Goal: Transaction & Acquisition: Book appointment/travel/reservation

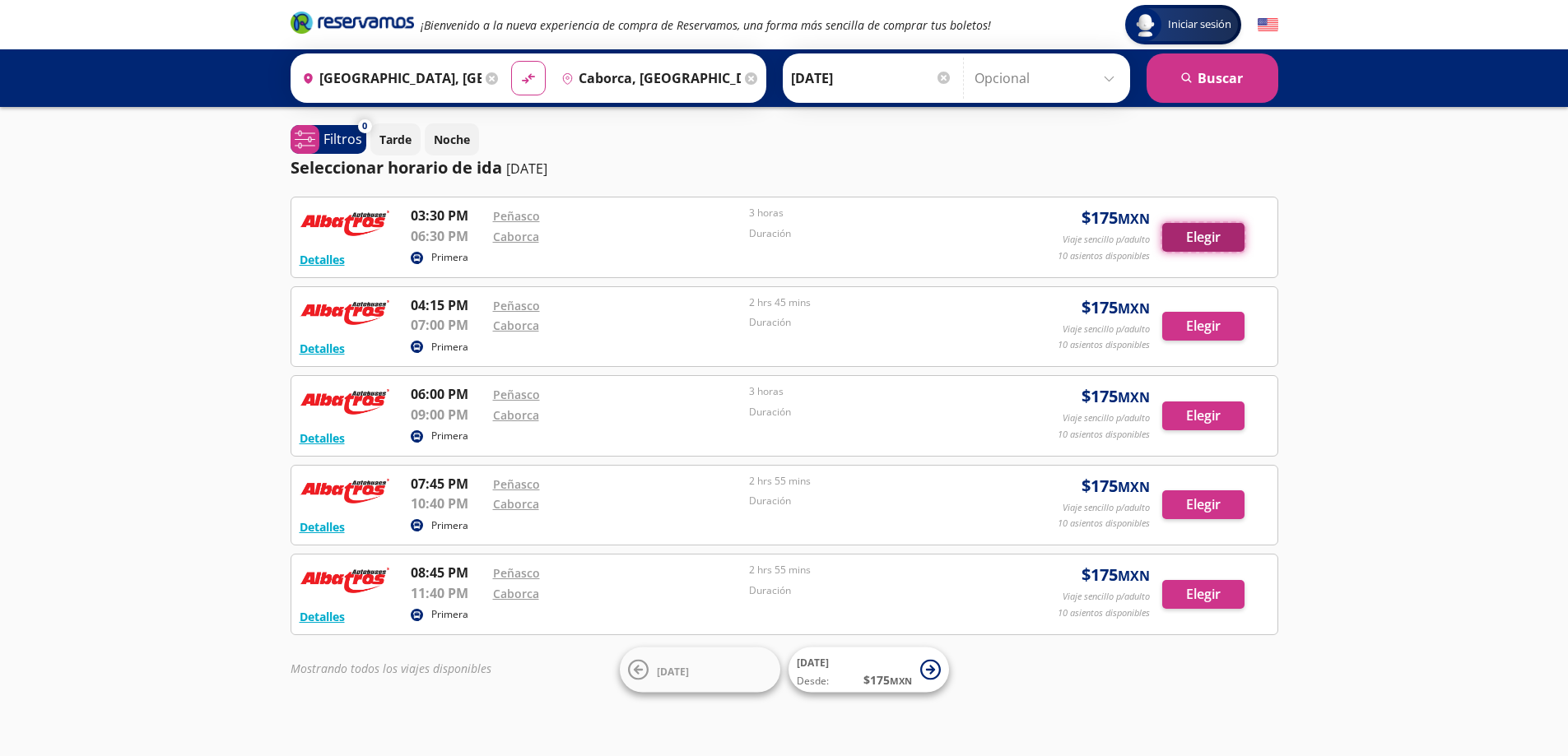
click at [1174, 235] on button "Elegir" at bounding box center [1203, 237] width 82 height 29
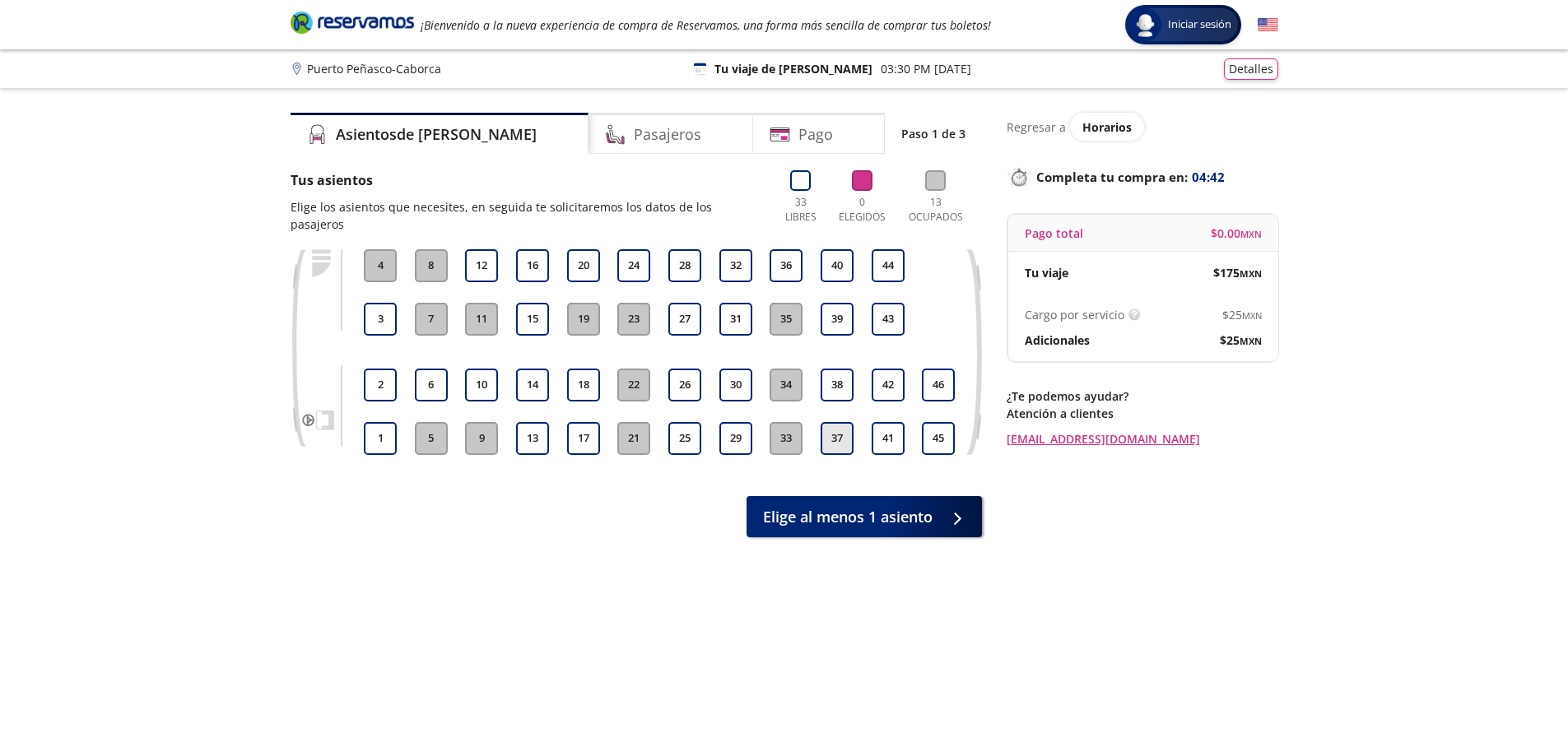
click at [834, 430] on button "37" at bounding box center [837, 439] width 33 height 33
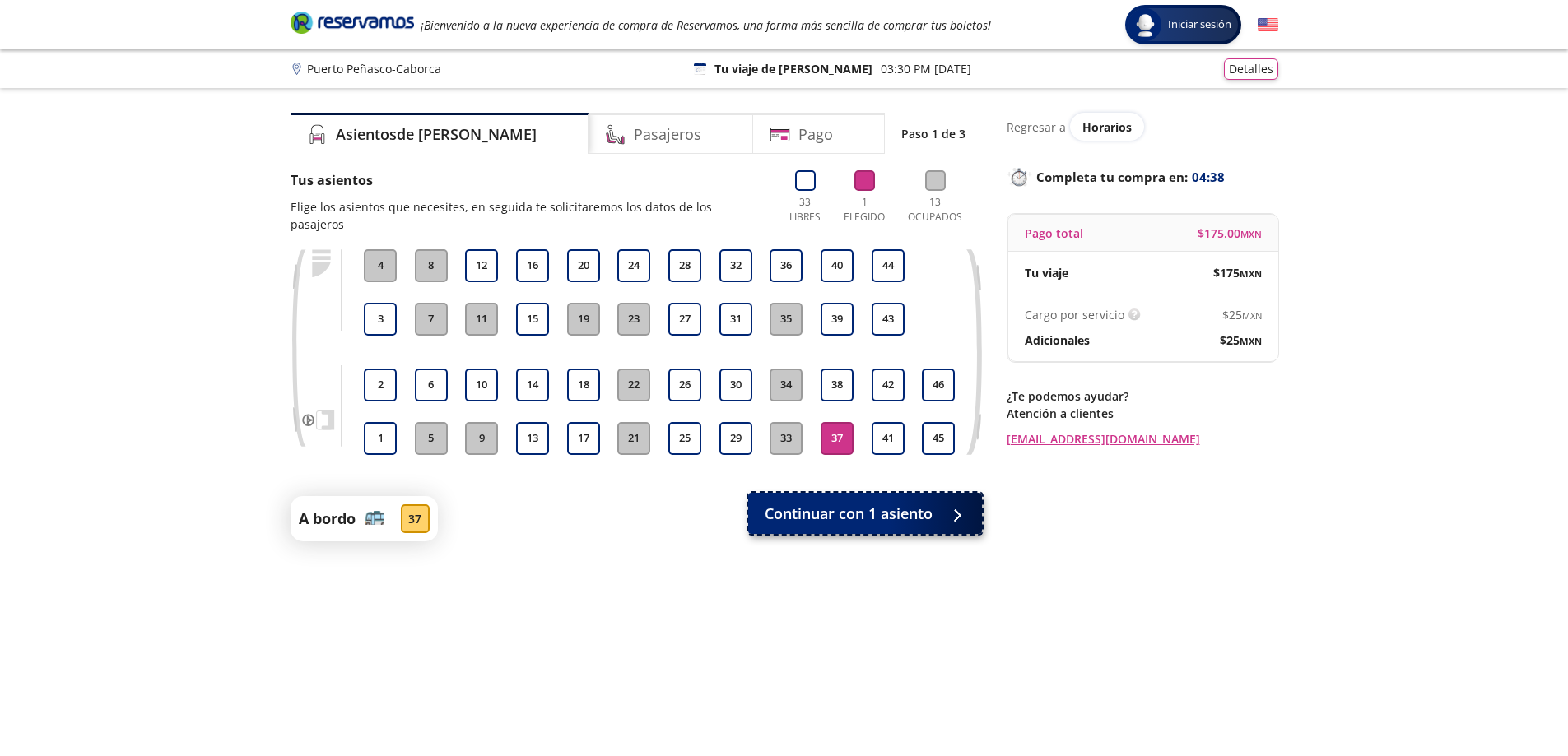
click at [890, 508] on button "Continuar con 1 asiento" at bounding box center [865, 513] width 233 height 41
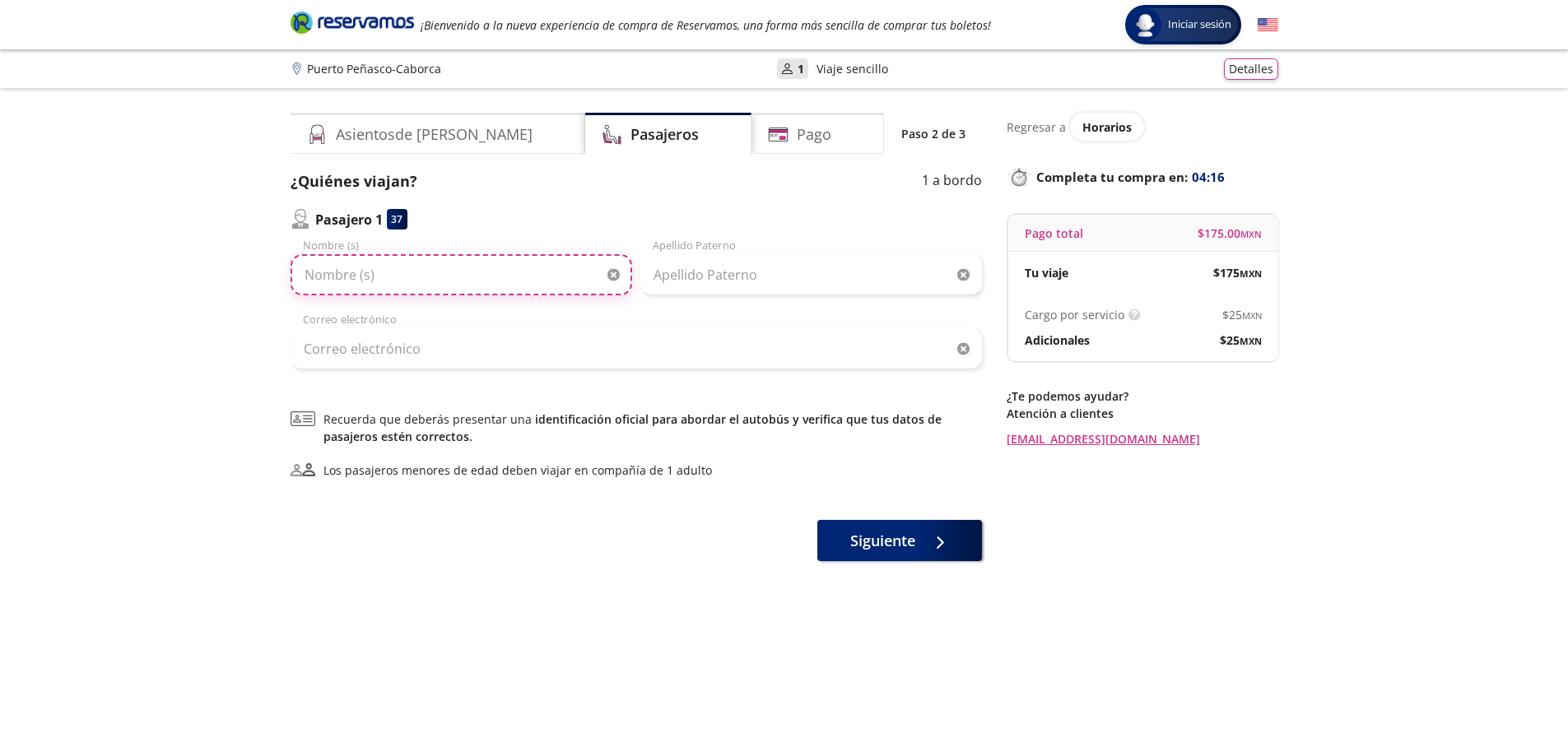
click at [537, 279] on input "Nombre (s)" at bounding box center [461, 275] width 341 height 41
type input "[PERSON_NAME]"
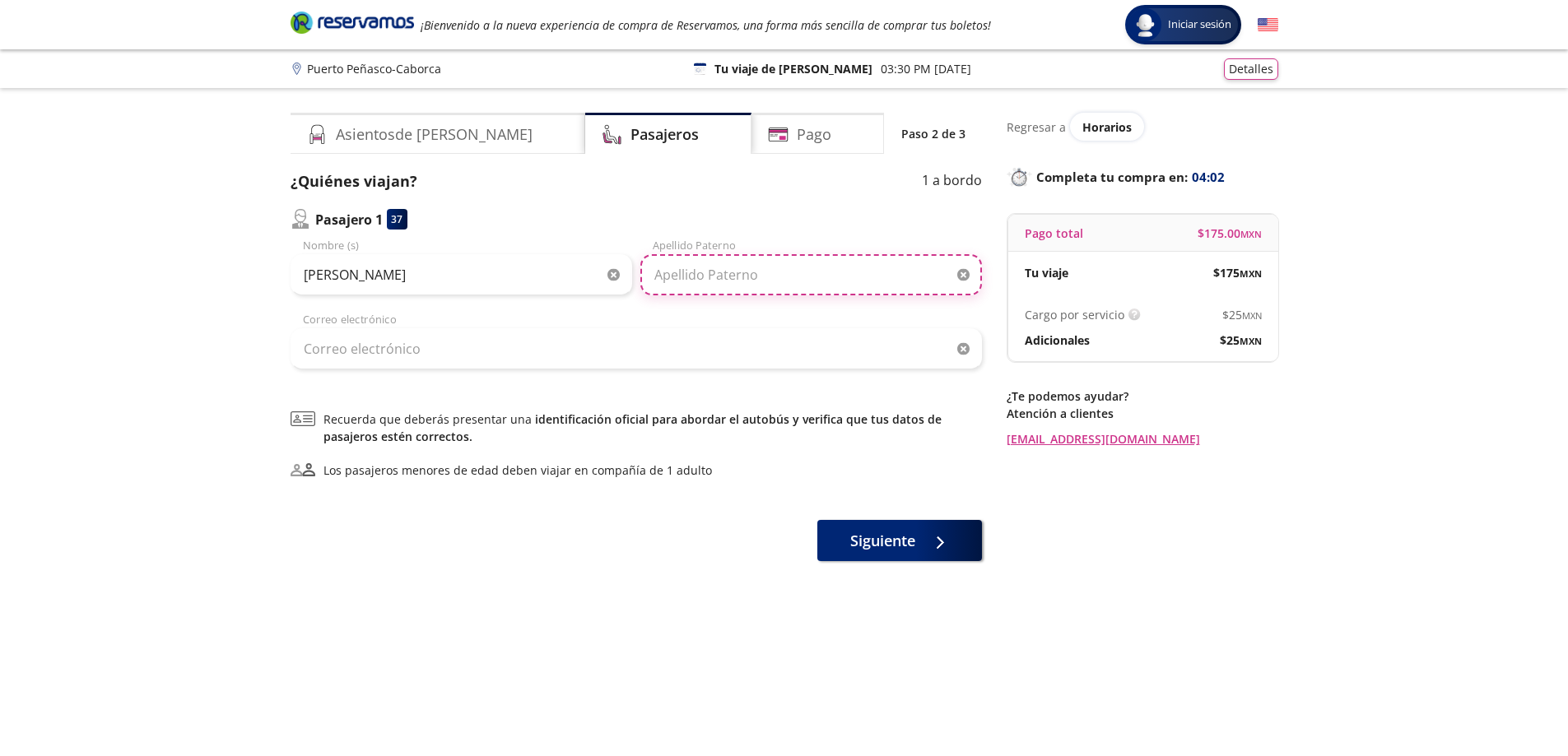
click at [703, 289] on input "Apellido Paterno" at bounding box center [811, 275] width 341 height 41
type input "[PERSON_NAME]"
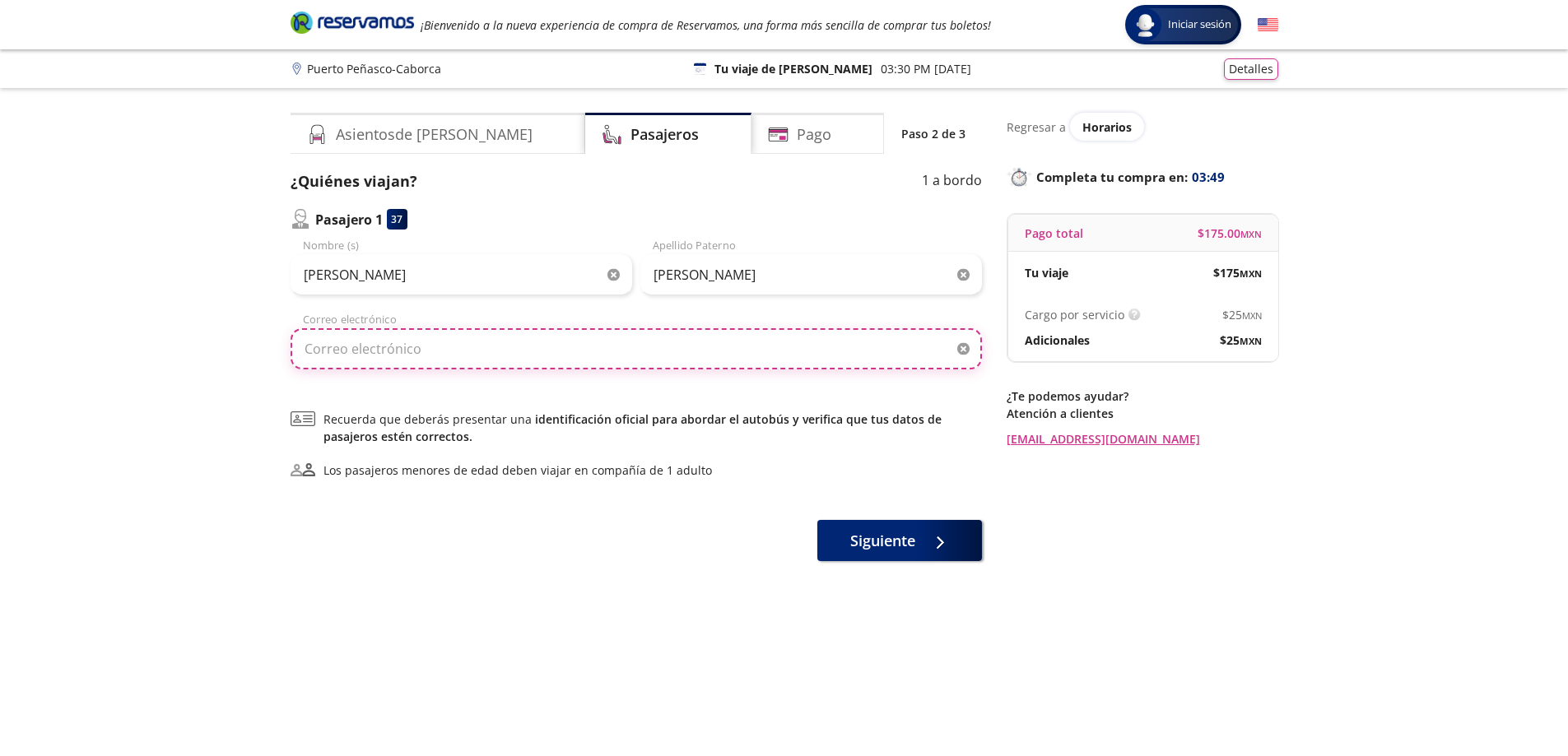
click at [707, 359] on input "Correo electrónico" at bounding box center [635, 349] width 691 height 41
type input "[EMAIL_ADDRESS][DOMAIN_NAME]"
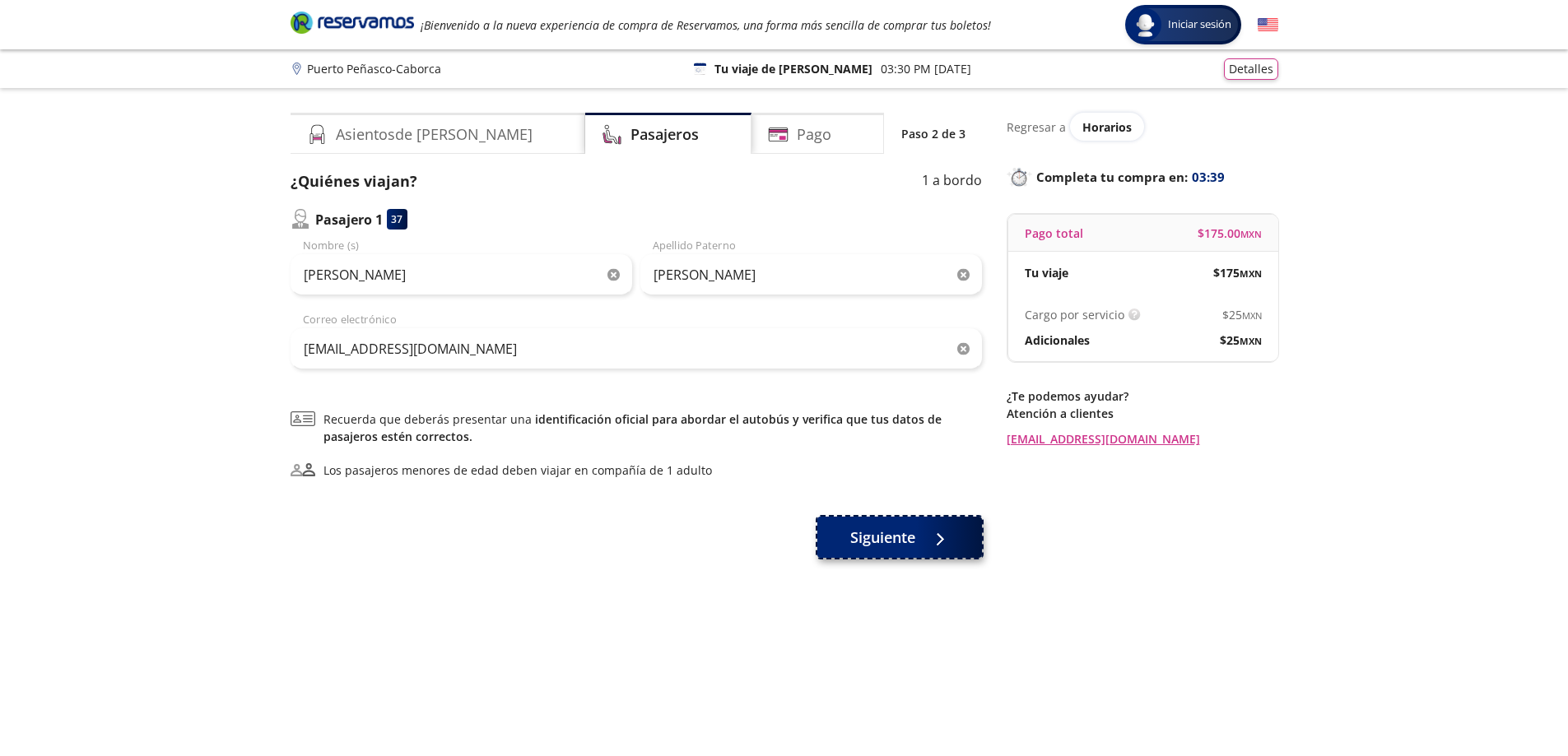
click at [880, 539] on span "Siguiente" at bounding box center [882, 537] width 65 height 22
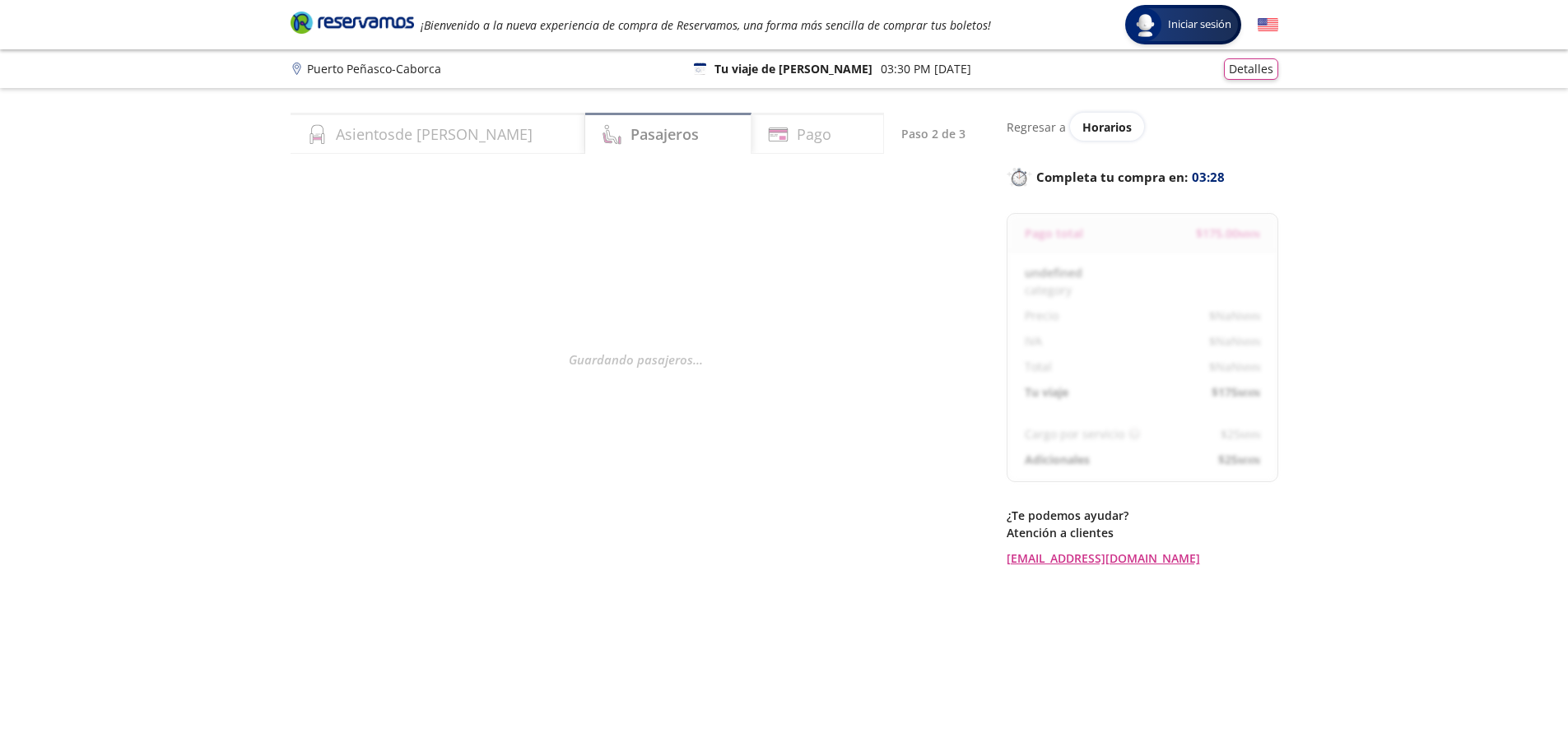
select select "MX"
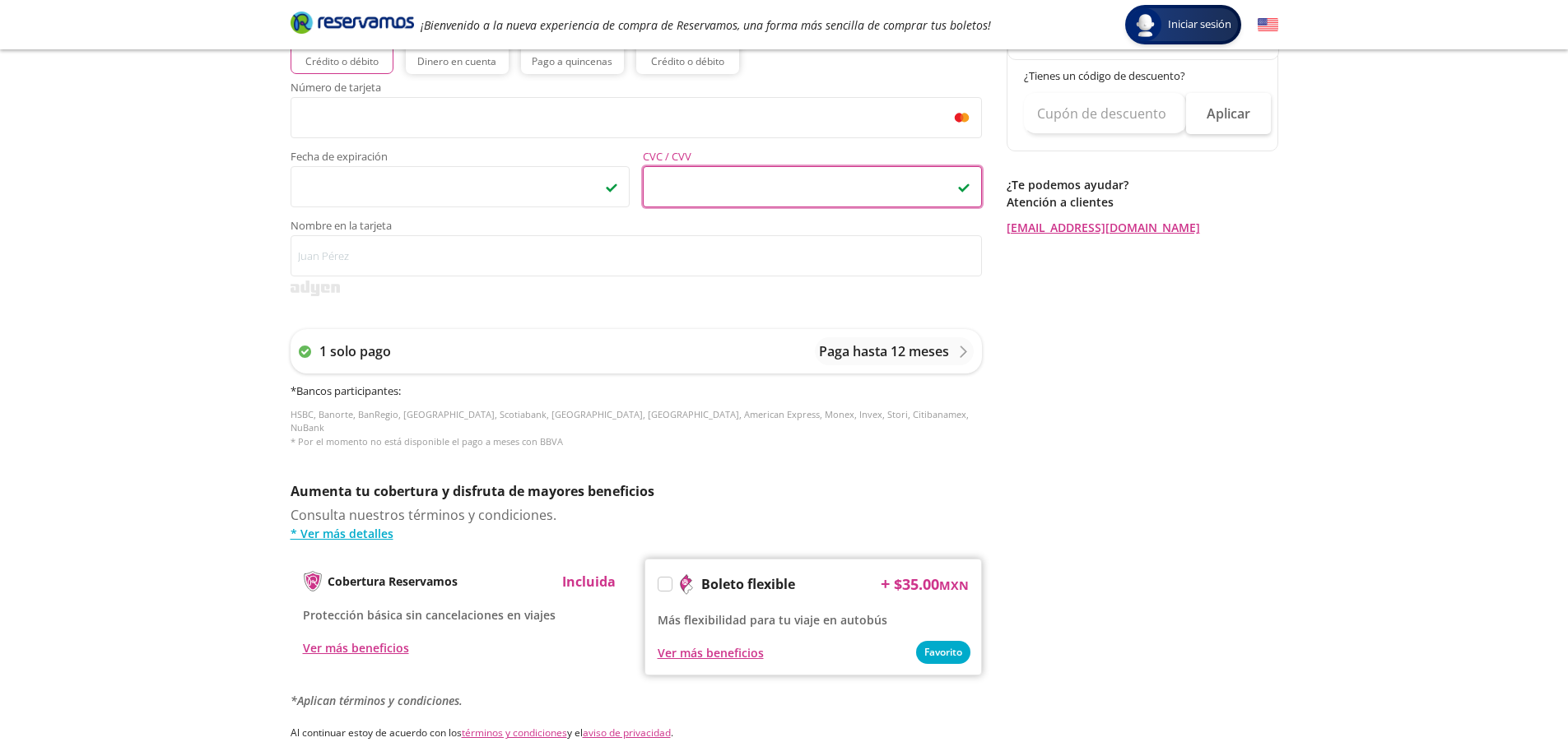
scroll to position [594, 0]
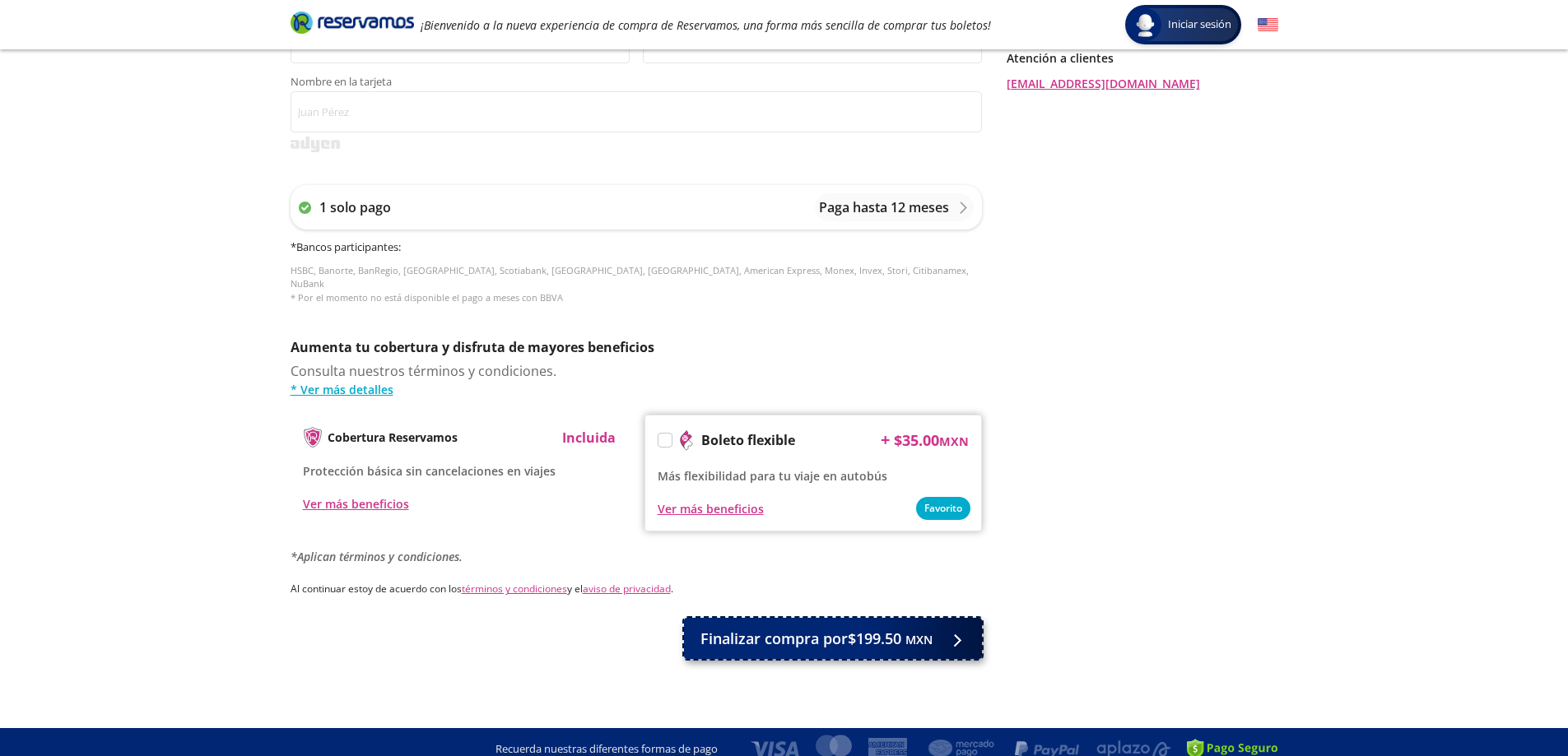
click at [749, 628] on span "Finalizar compra por $199.50 MXN" at bounding box center [816, 638] width 232 height 22
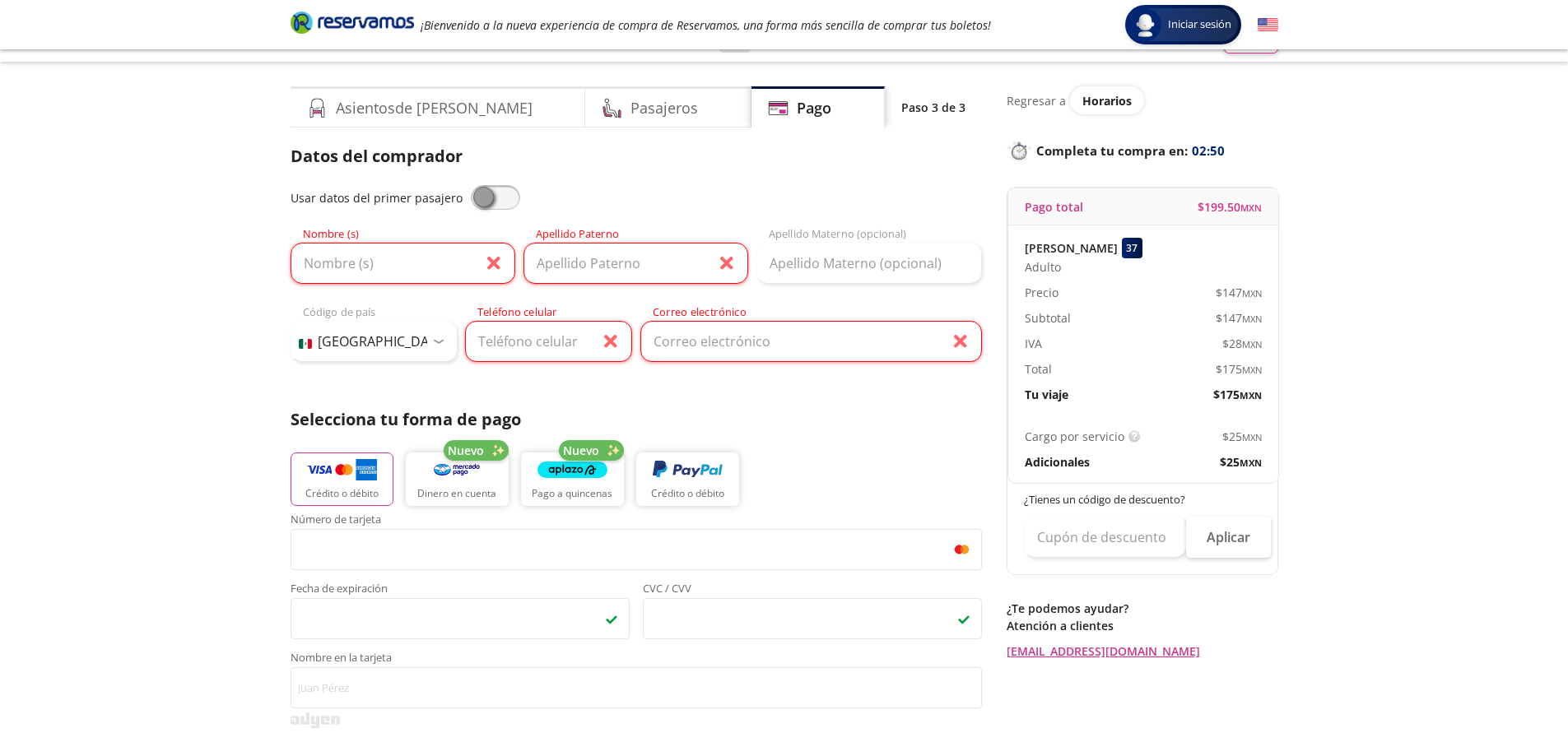
scroll to position [0, 0]
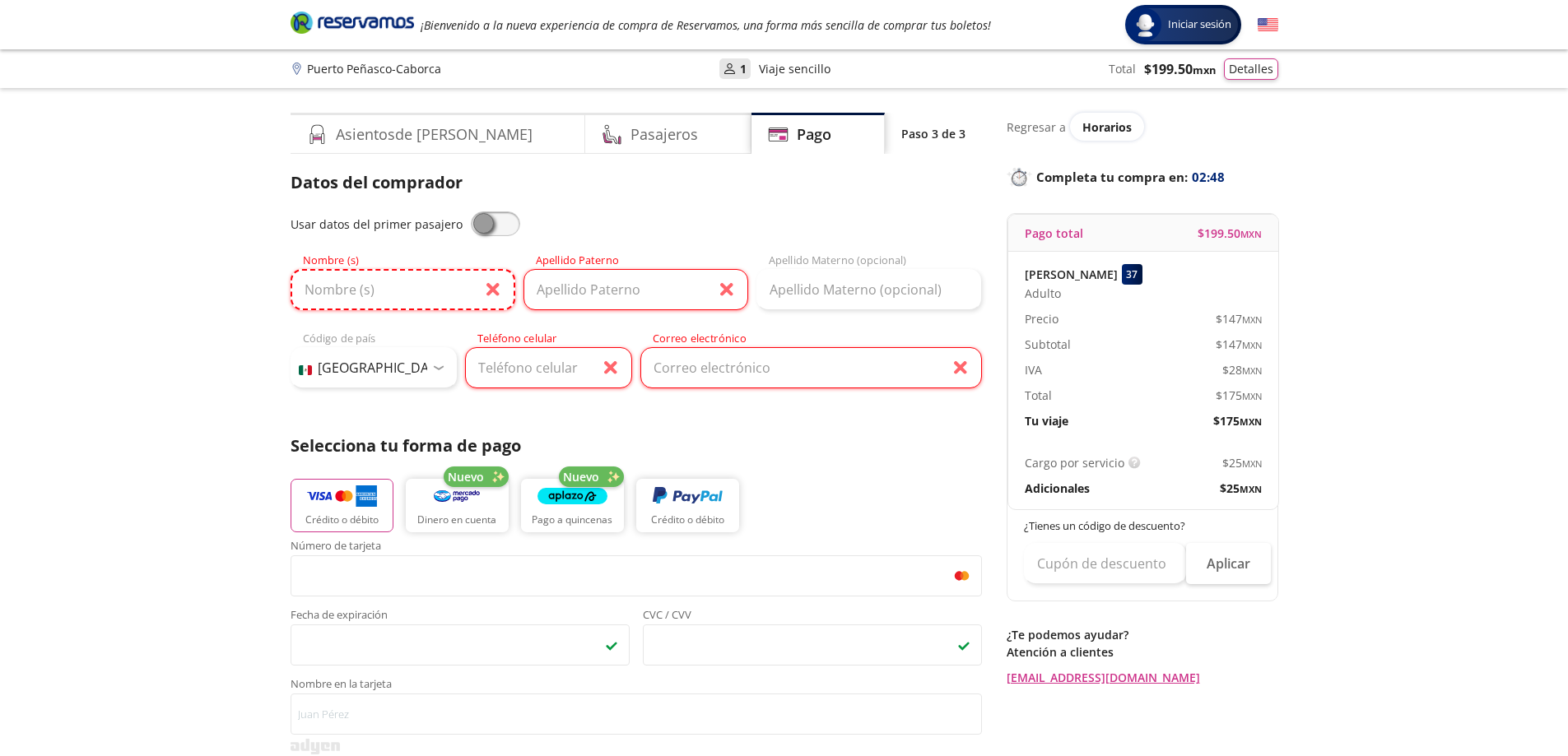
click at [396, 291] on input "Nombre (s)" at bounding box center [402, 289] width 225 height 41
type input "a"
type input "s"
type input "estephany"
click at [564, 298] on input "Apellido Paterno" at bounding box center [635, 289] width 225 height 41
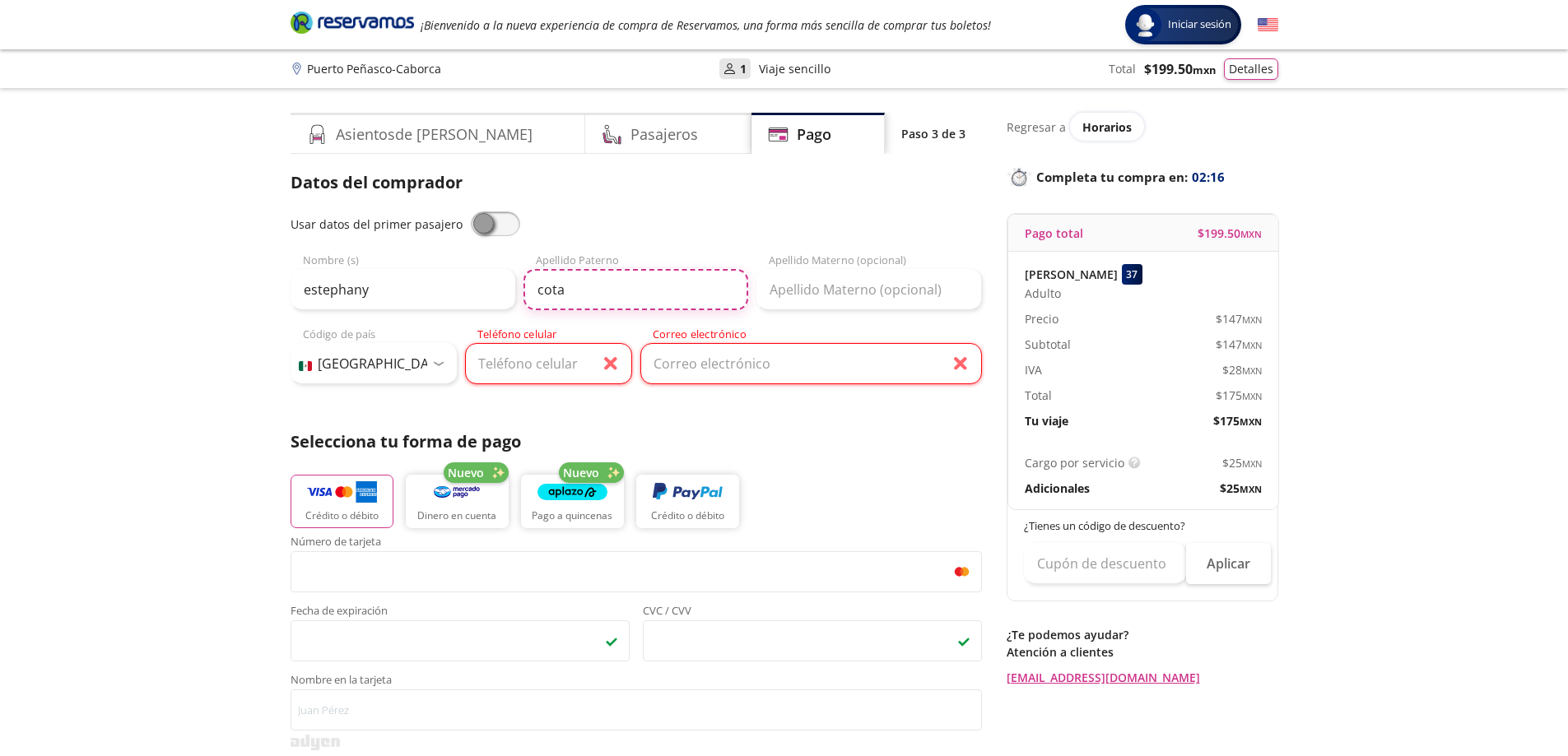
type input "cota"
click at [557, 368] on input "Teléfono celular" at bounding box center [548, 364] width 167 height 41
type input "[PHONE_NUMBER]"
type input "[EMAIL_ADDRESS][DOMAIN_NAME]"
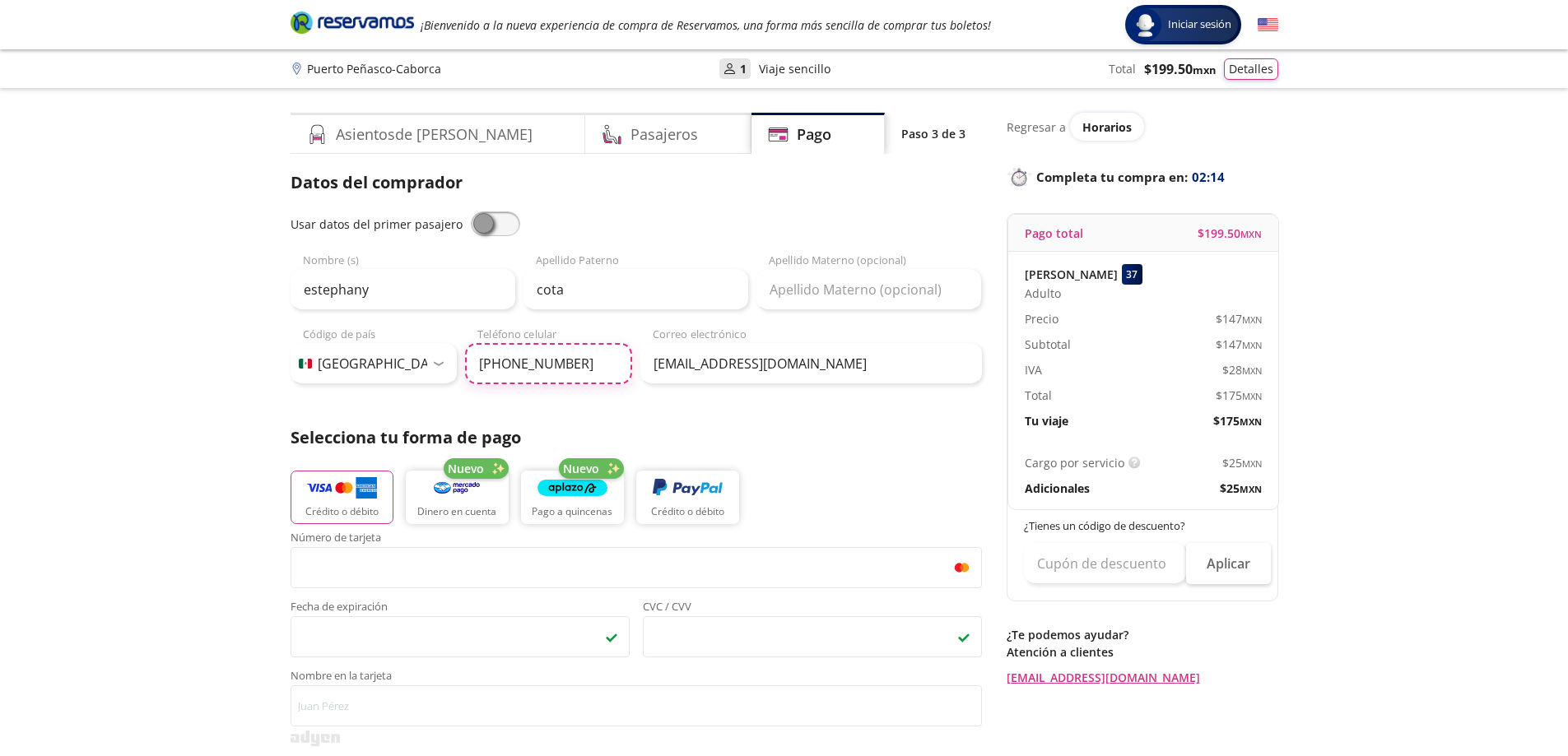
type input "[PHONE_NUMBER]"
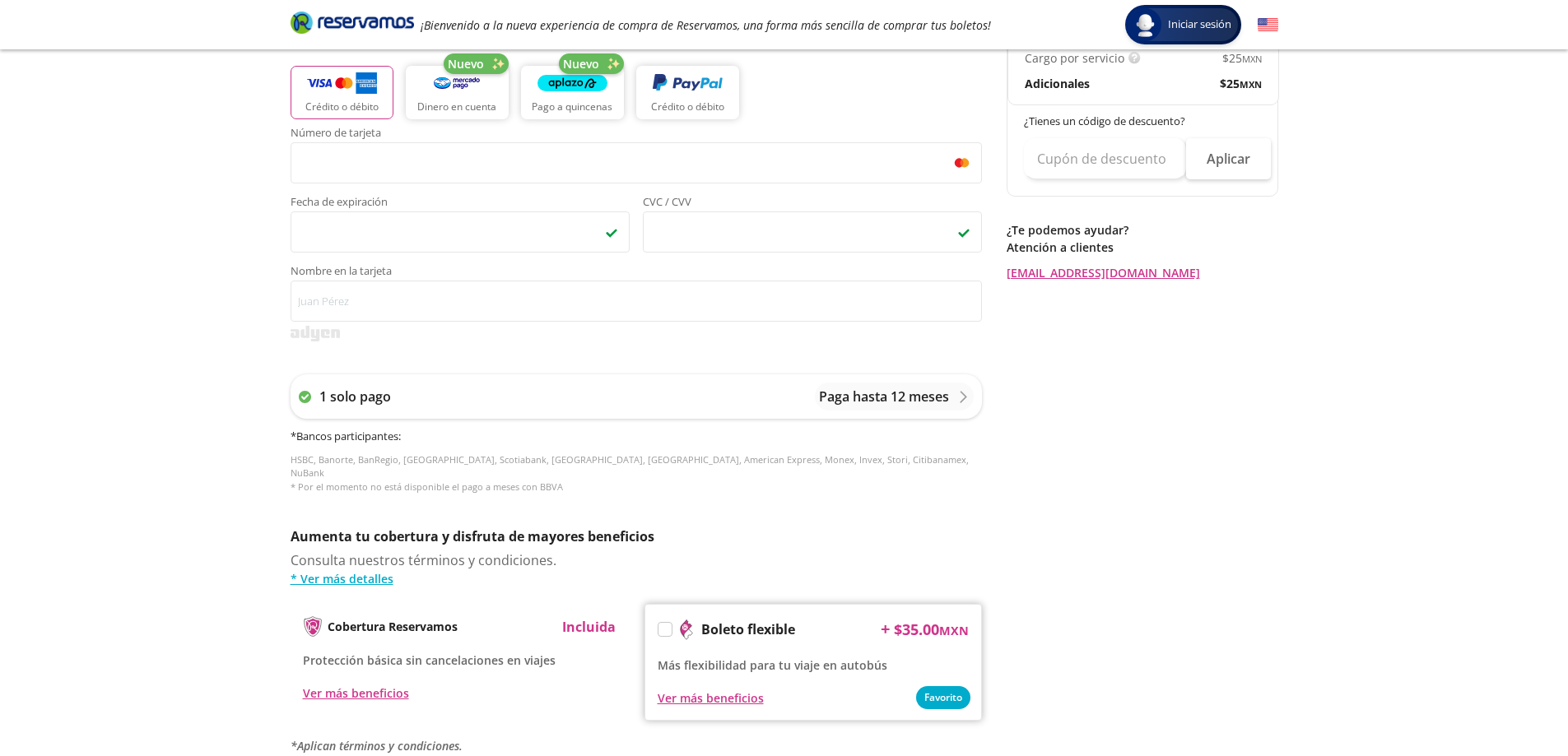
scroll to position [649, 0]
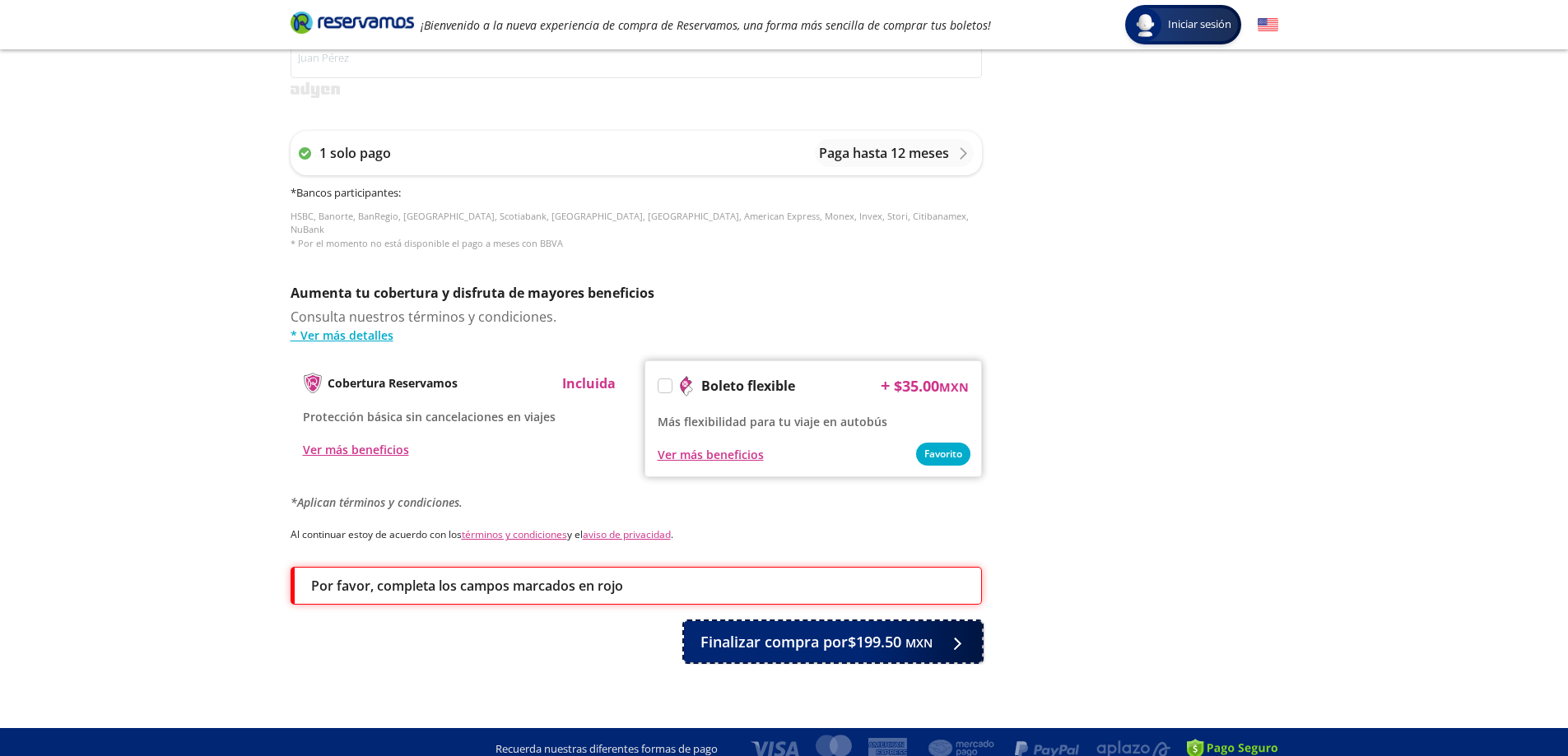
click at [767, 632] on span "Finalizar compra por $199.50 MXN" at bounding box center [816, 642] width 232 height 22
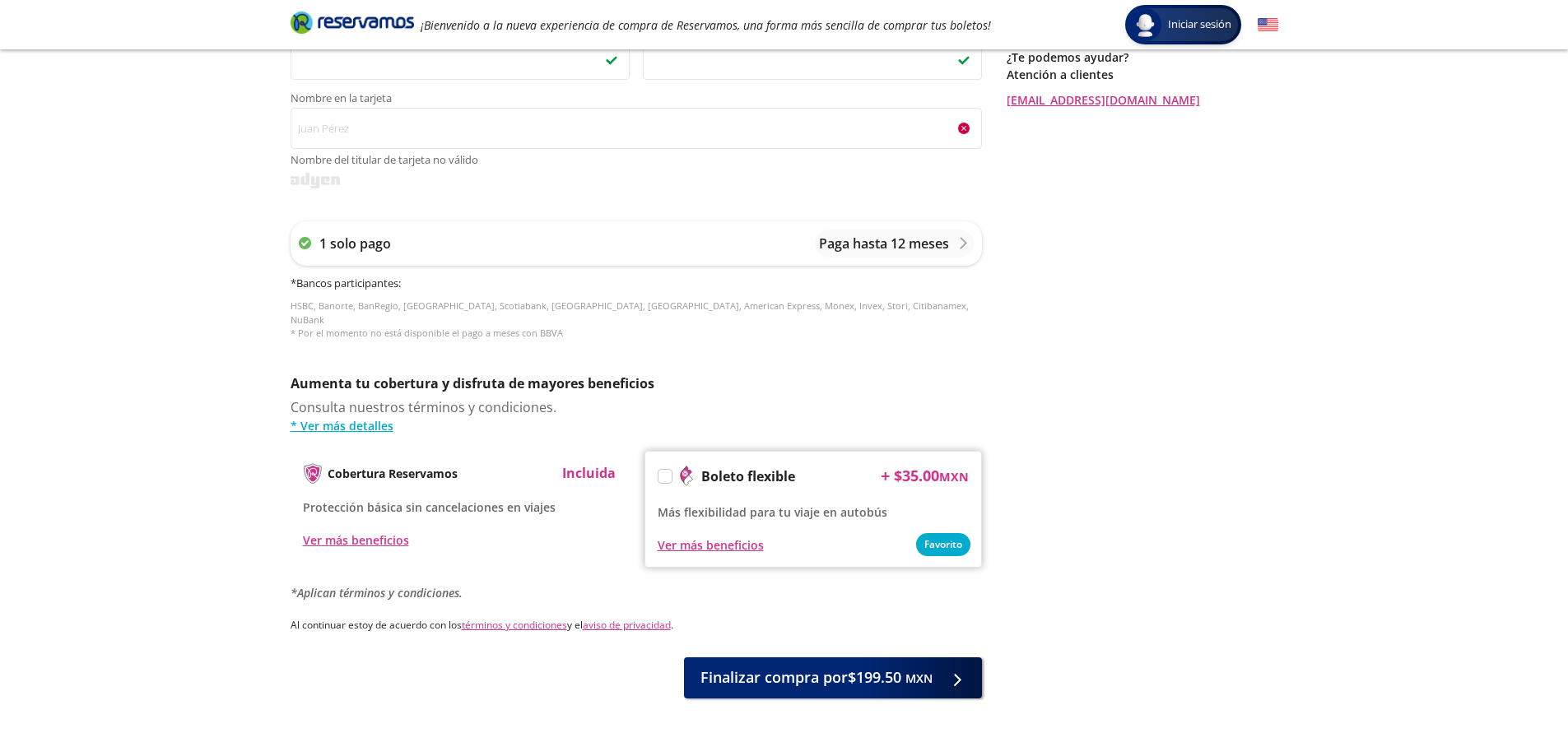
scroll to position [613, 0]
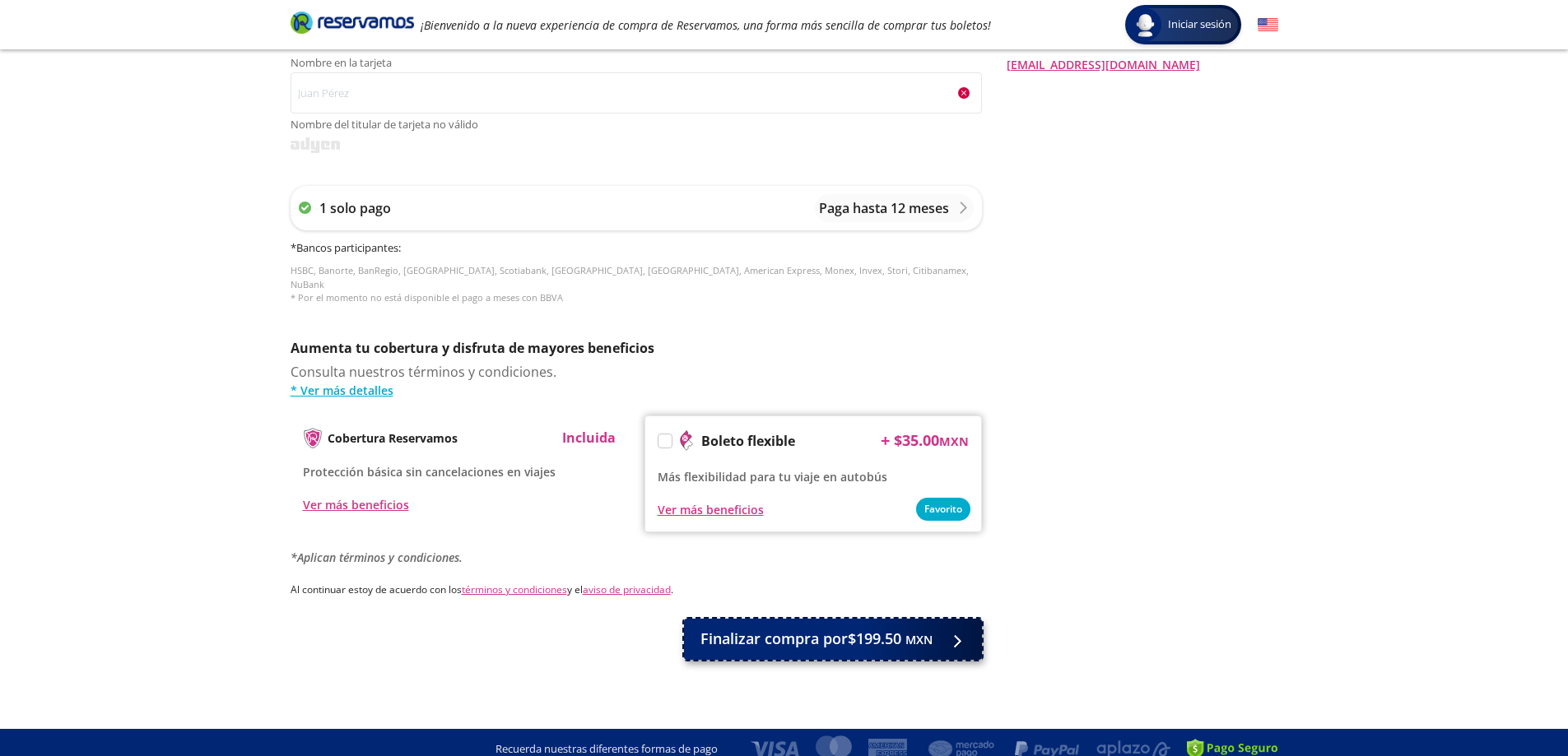
click at [939, 625] on button "Finalizar compra por $199.50 MXN" at bounding box center [832, 639] width 298 height 41
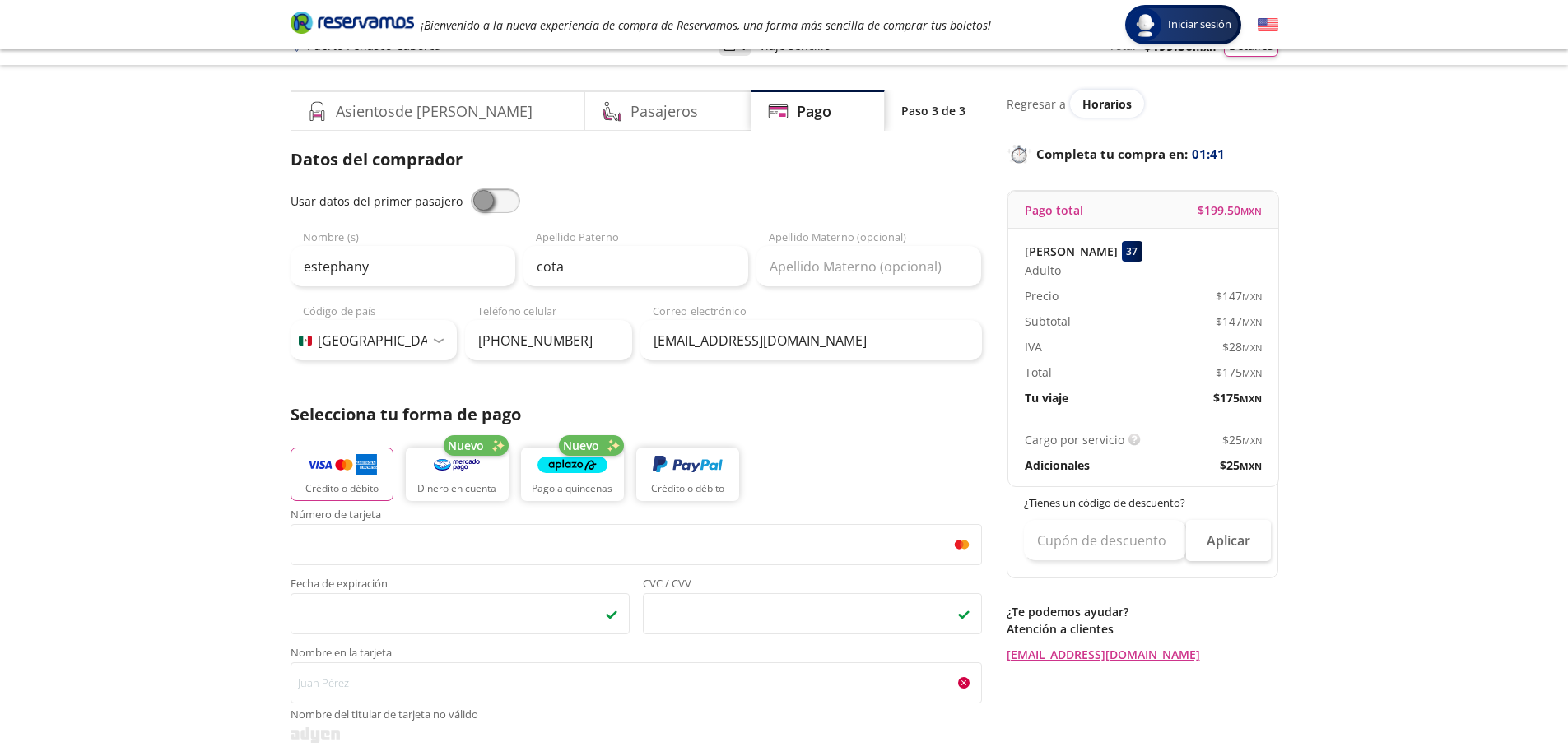
scroll to position [0, 0]
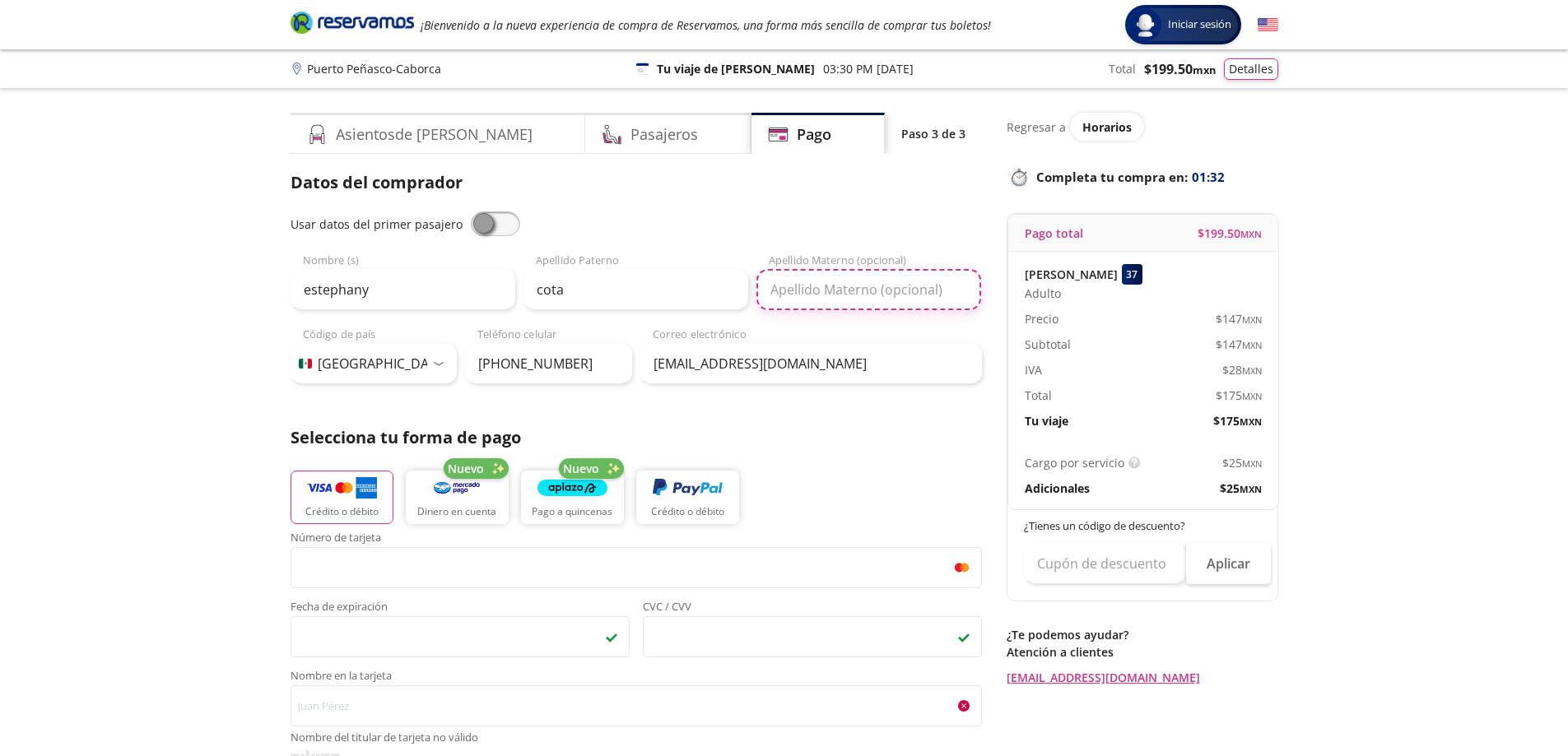
click at [850, 294] on input "Apellido Materno (opcional)" at bounding box center [868, 289] width 225 height 41
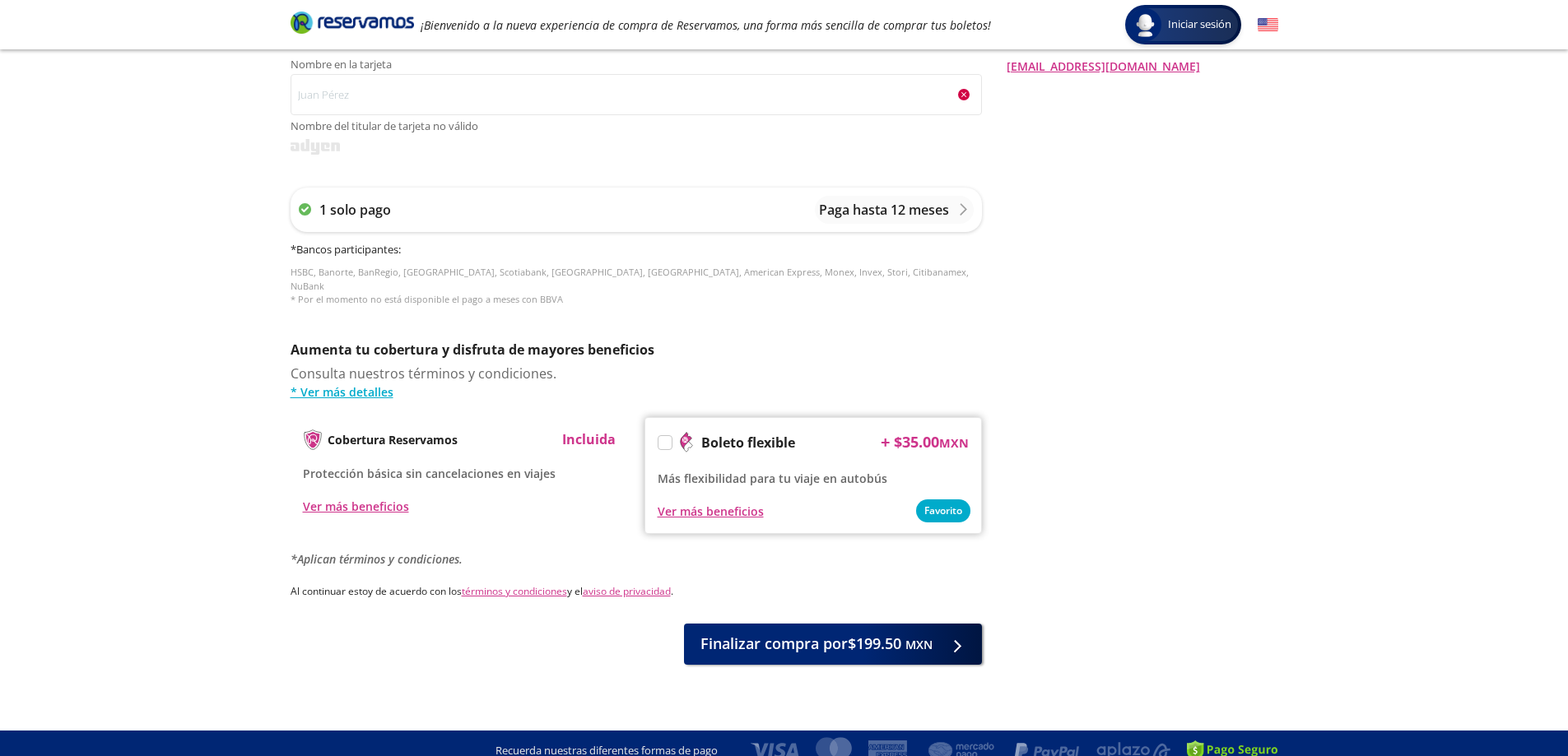
scroll to position [613, 0]
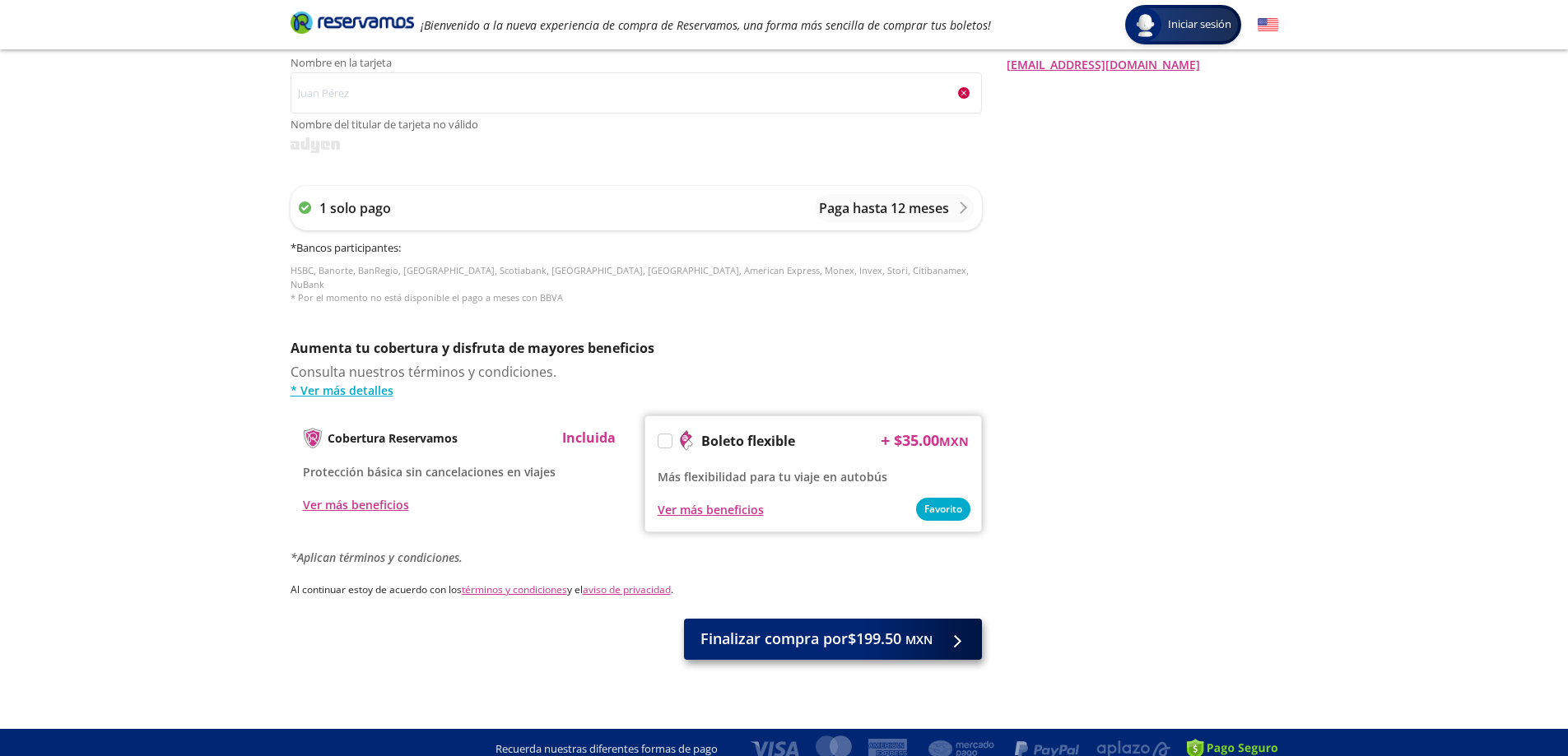
type input "estrella"
click at [959, 619] on button "Finalizar compra por $199.50 MXN" at bounding box center [832, 639] width 298 height 41
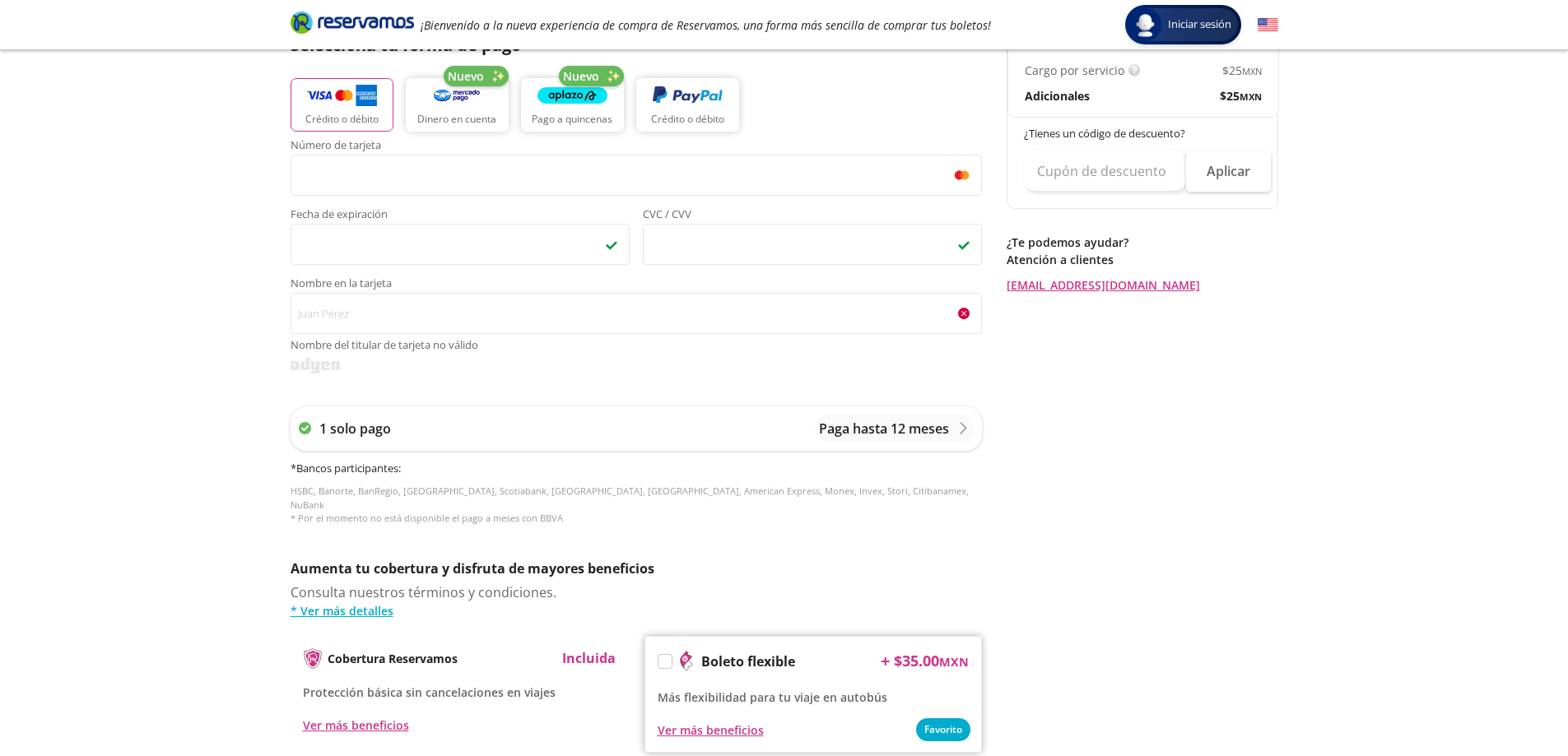
scroll to position [329, 0]
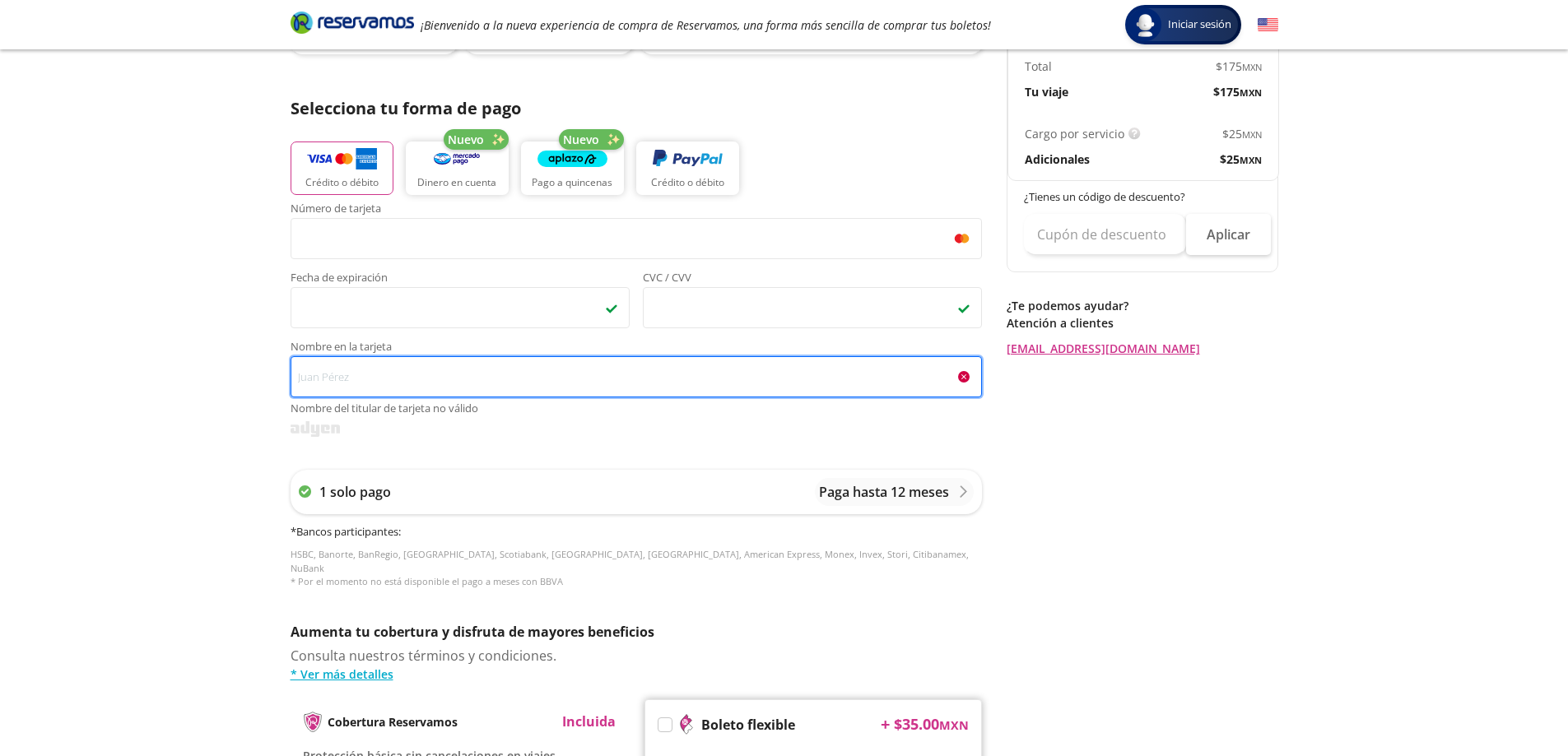
click at [581, 371] on input "Nombre en la tarjeta Nombre del titular de tarjeta no válido" at bounding box center [635, 377] width 691 height 41
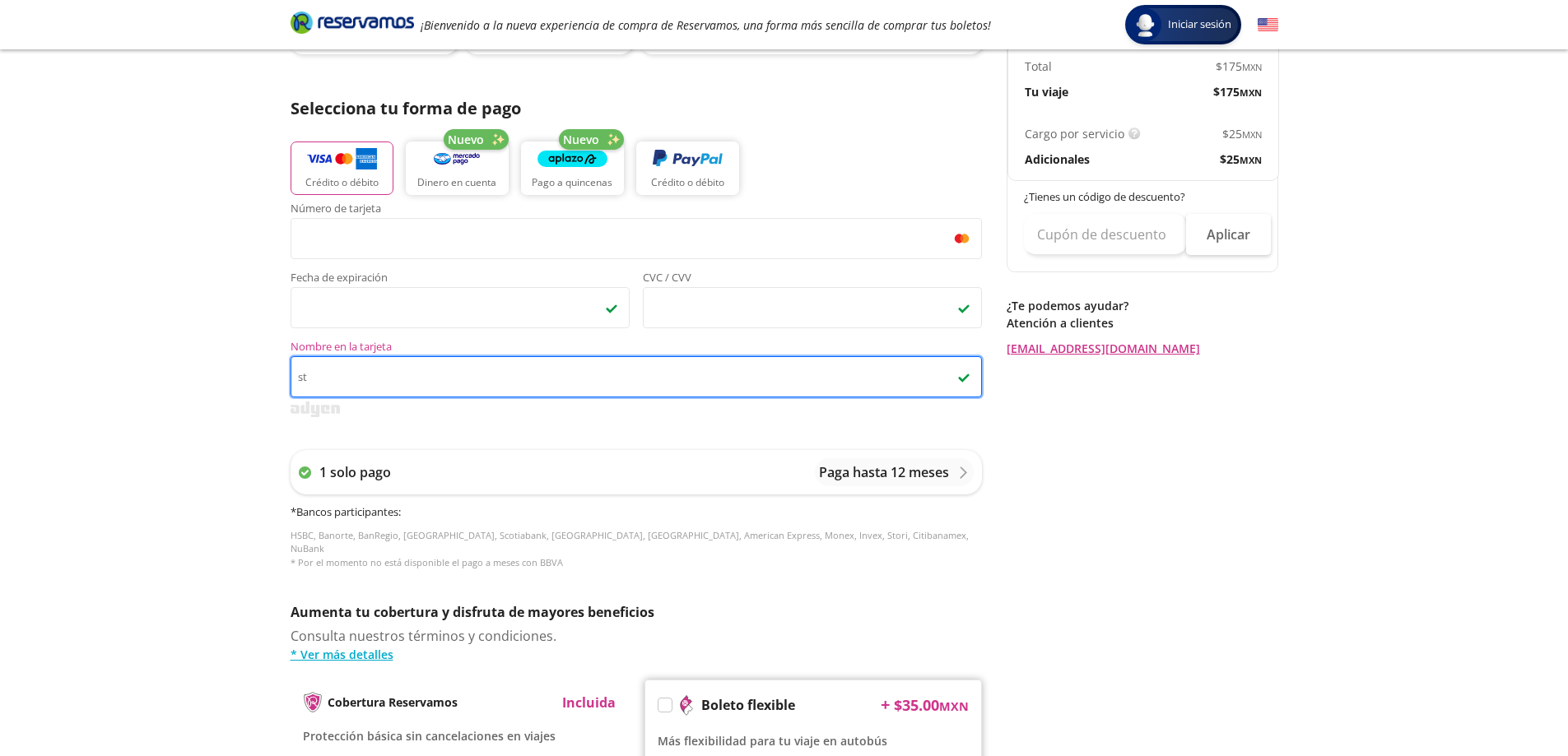
type input "s"
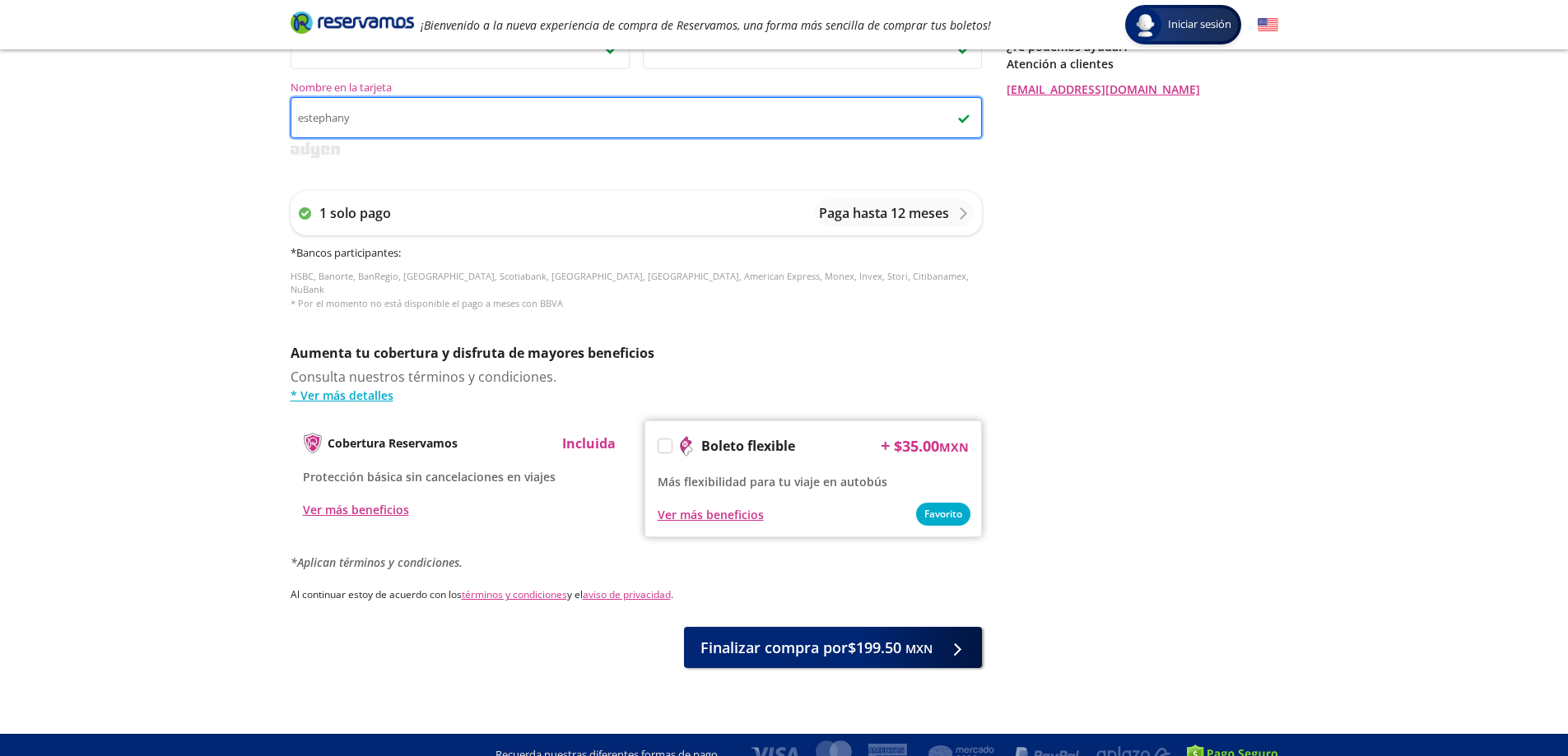
scroll to position [594, 0]
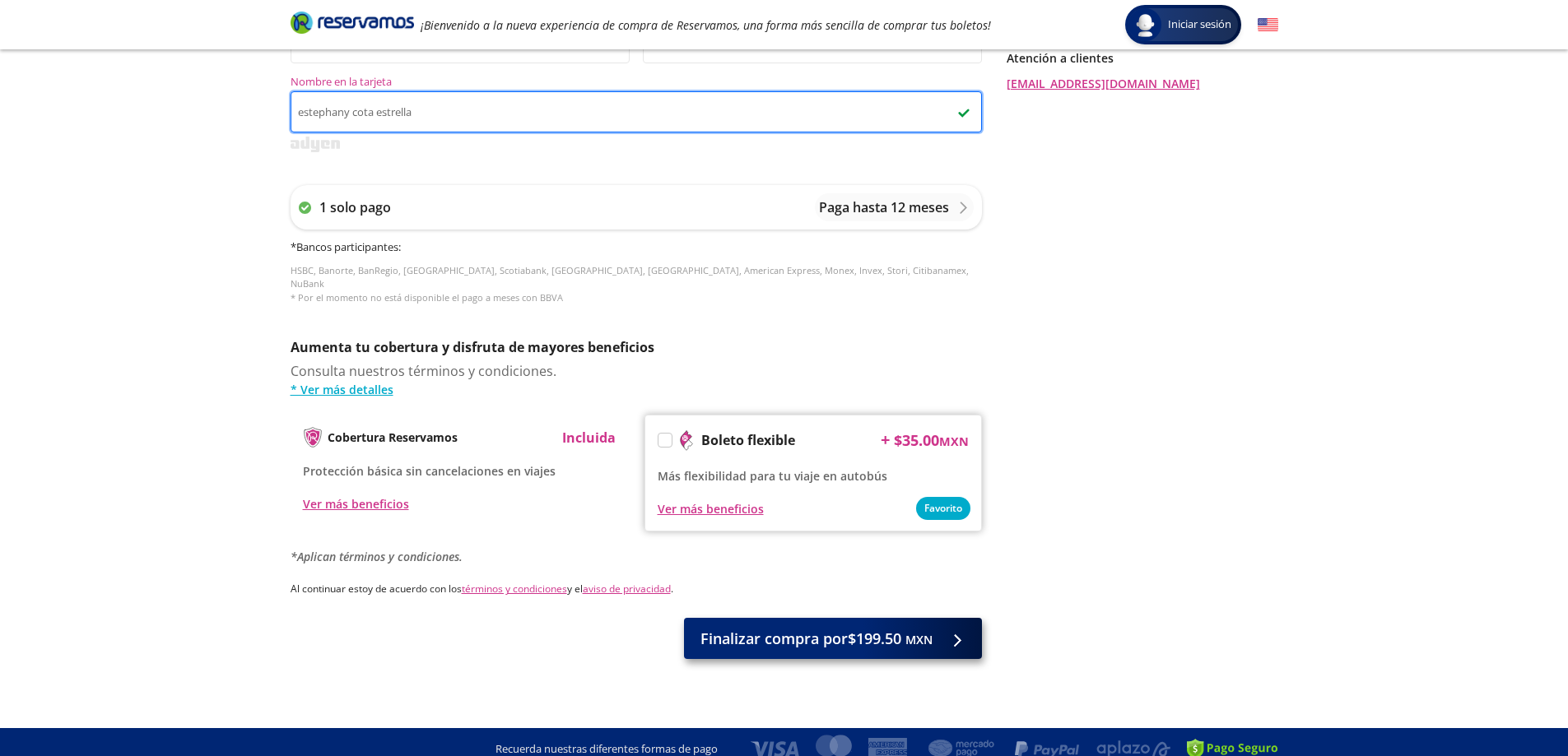
type input "estephany cota estrella"
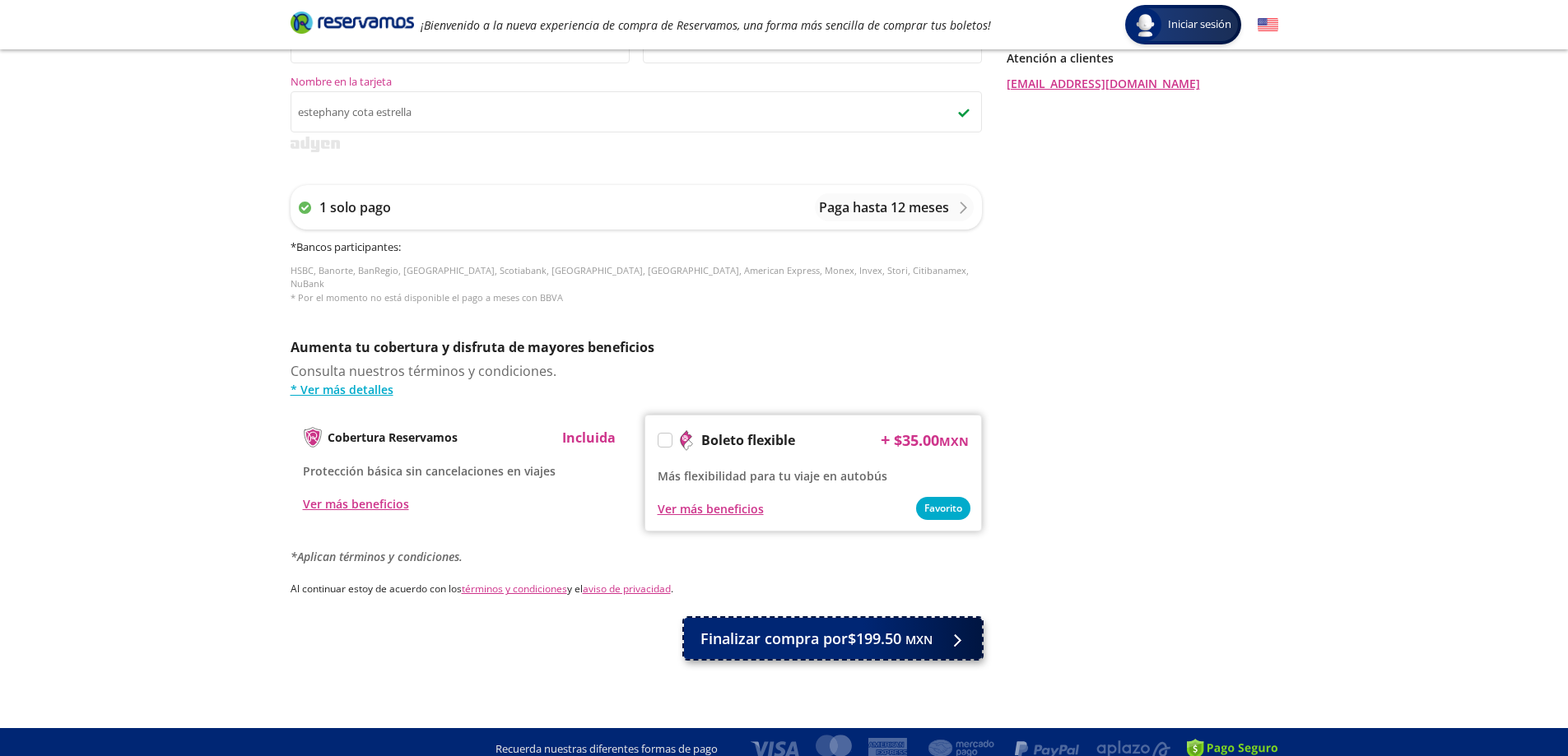
click at [799, 634] on span "Finalizar compra por $199.50 MXN" at bounding box center [816, 638] width 232 height 22
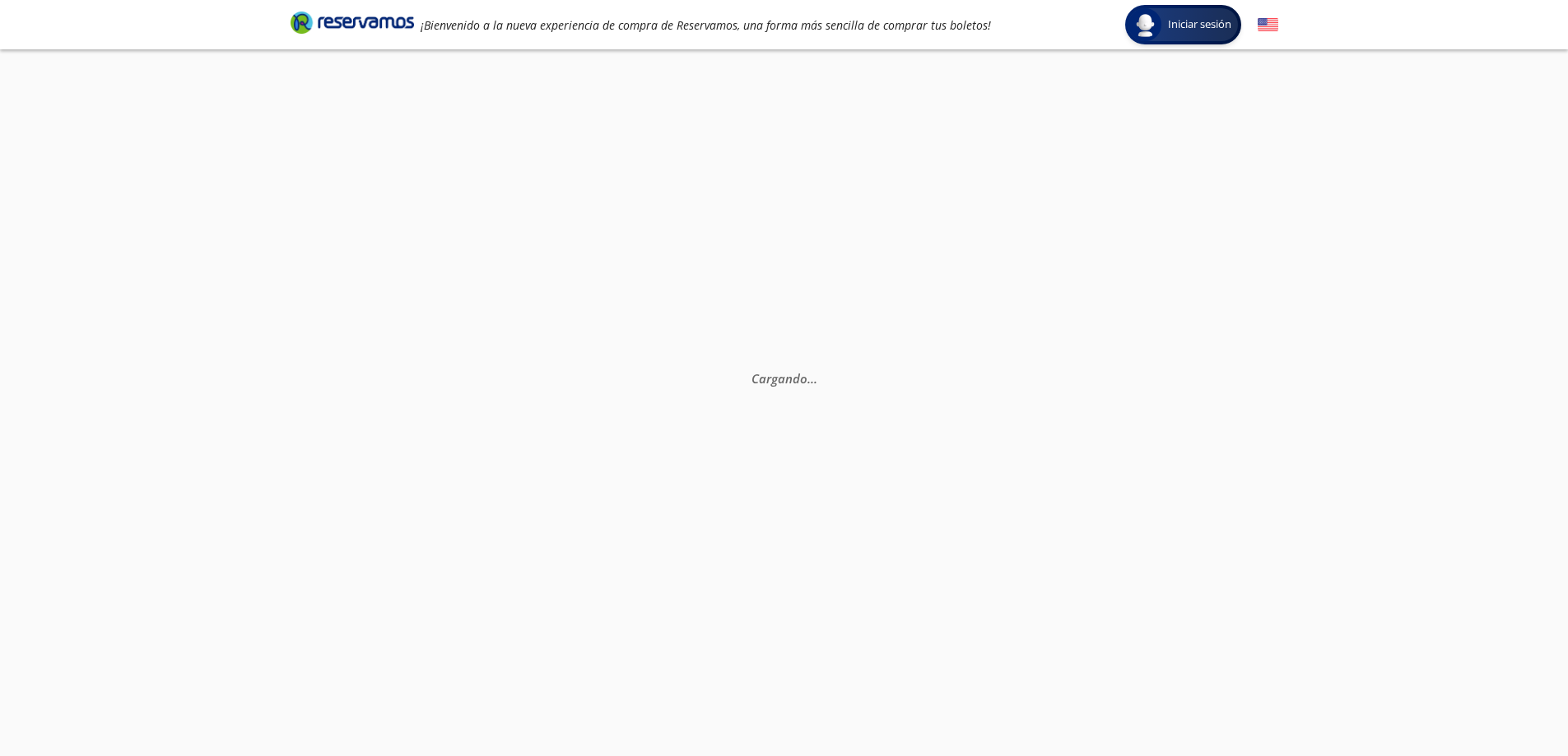
scroll to position [0, 0]
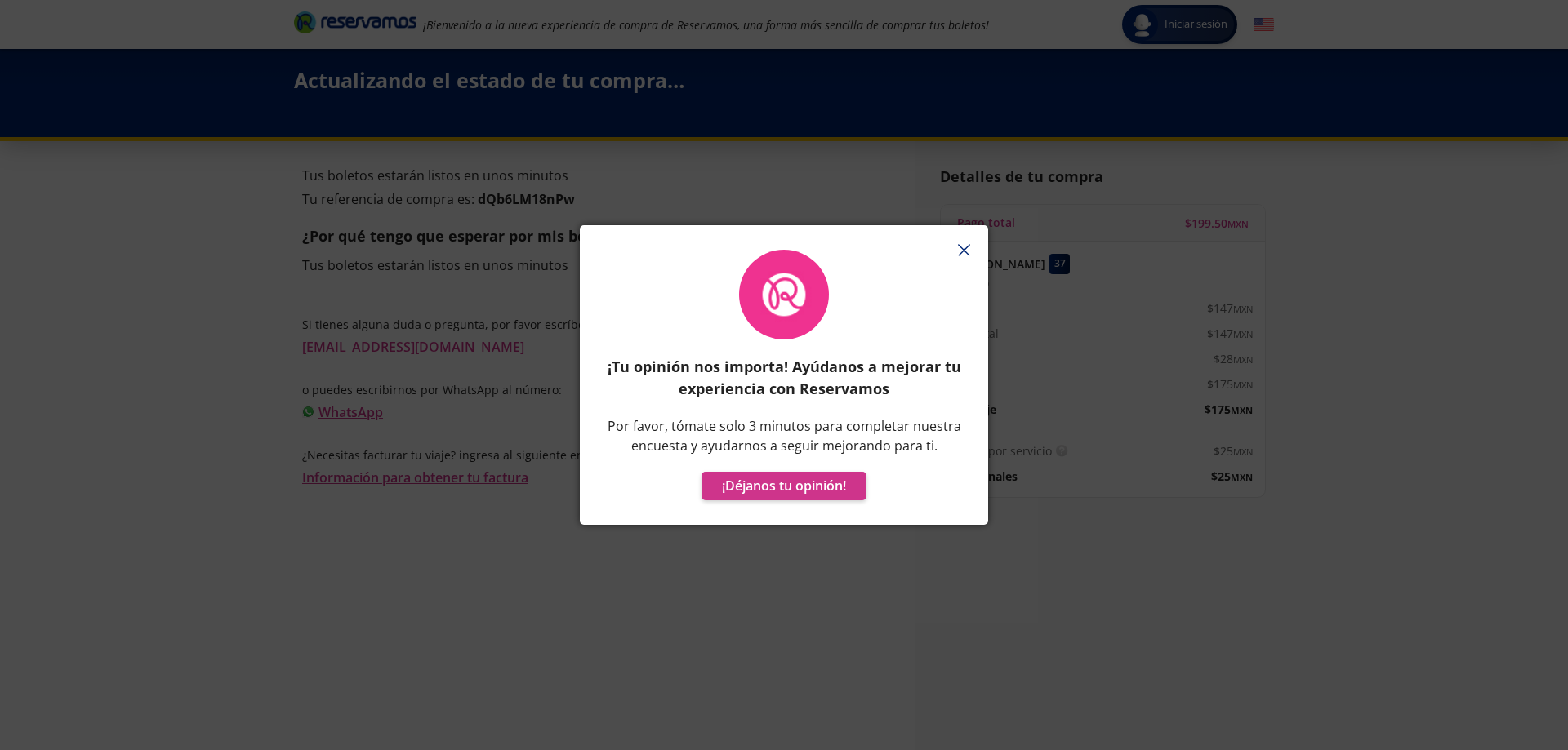
click at [965, 252] on line "button" at bounding box center [962, 250] width 11 height 11
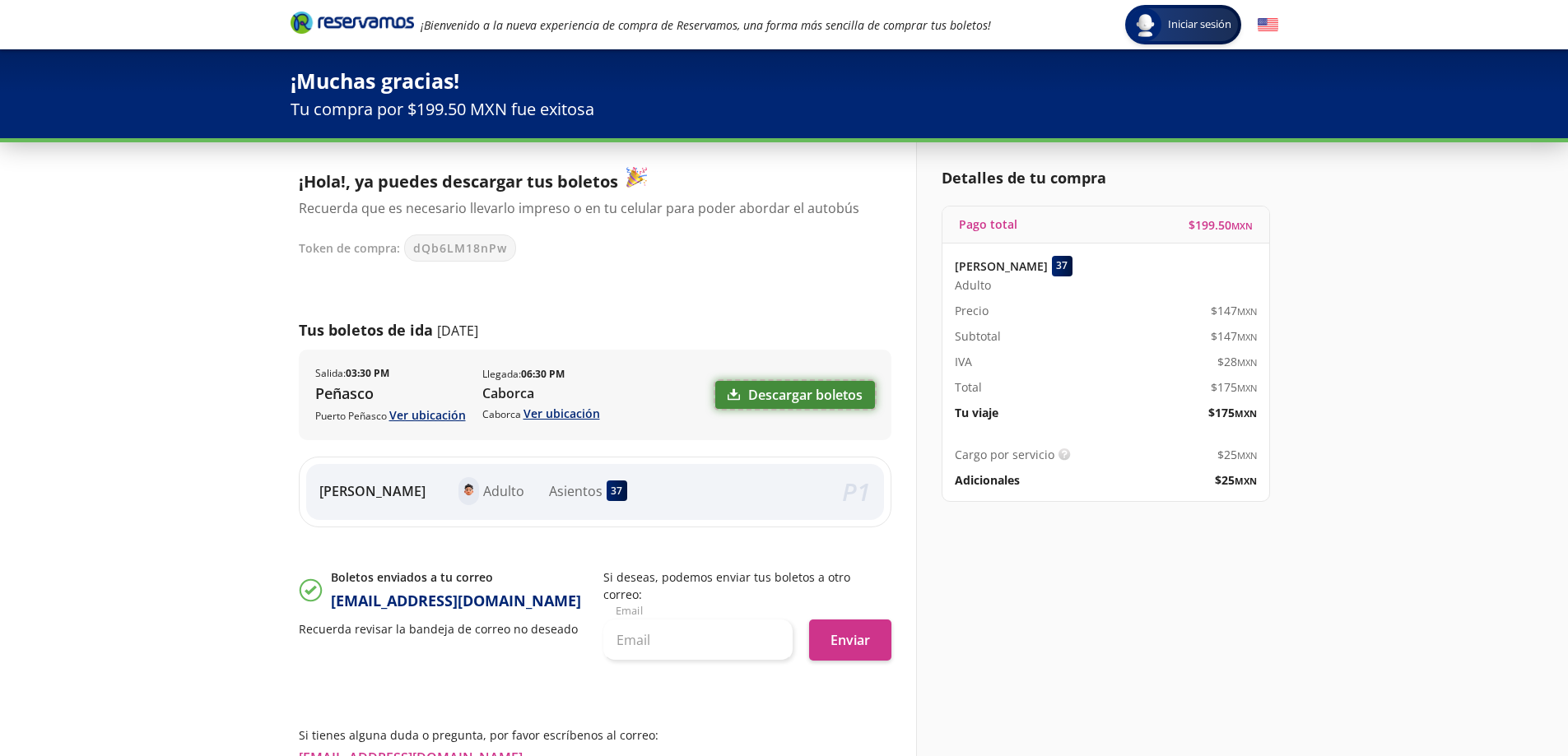
click at [834, 387] on link "Descargar boletos" at bounding box center [796, 394] width 160 height 28
